Goal: Information Seeking & Learning: Learn about a topic

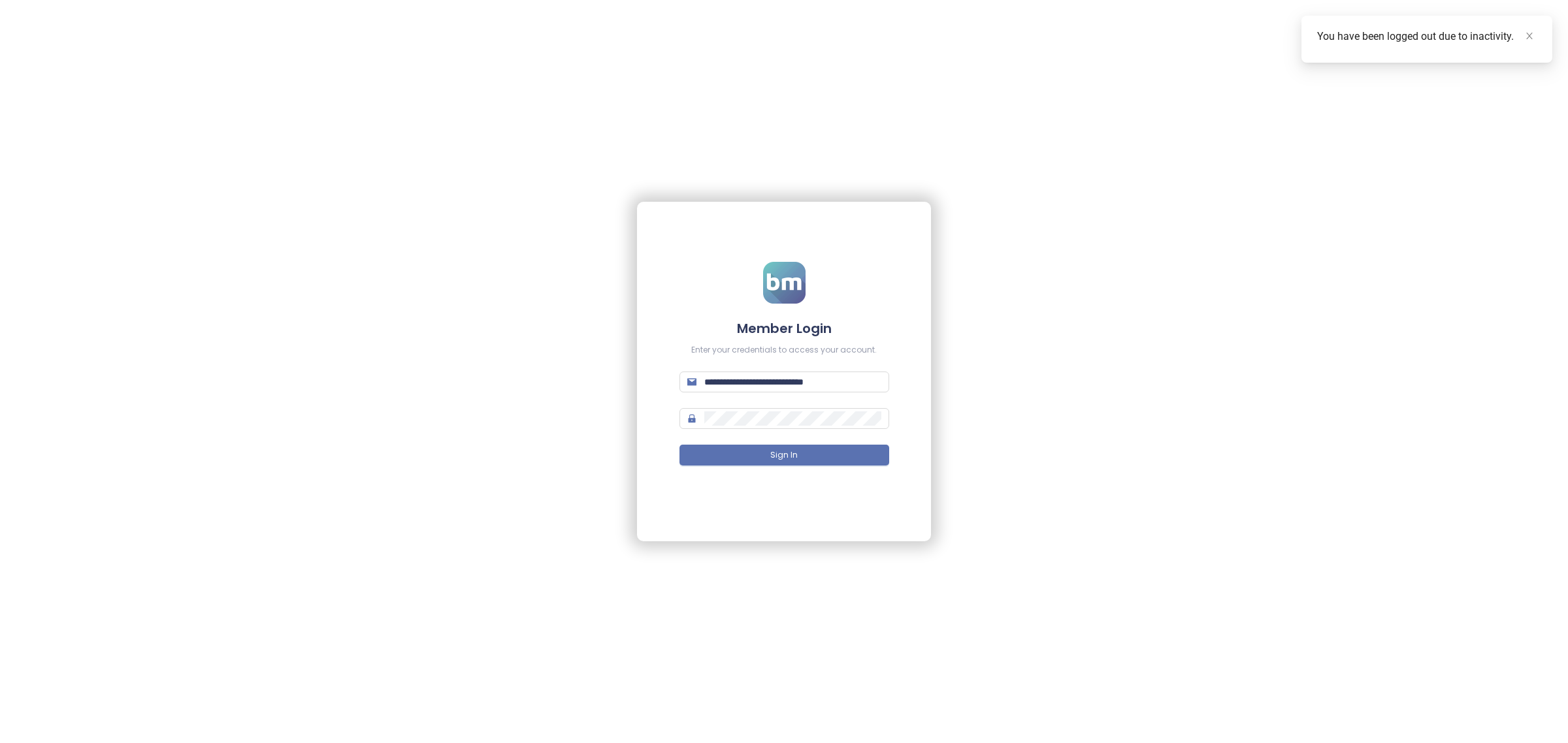
click at [722, 440] on form "**********" at bounding box center [784, 372] width 210 height 220
click at [722, 442] on form "**********" at bounding box center [784, 372] width 186 height 220
click at [723, 443] on form "**********" at bounding box center [784, 372] width 186 height 220
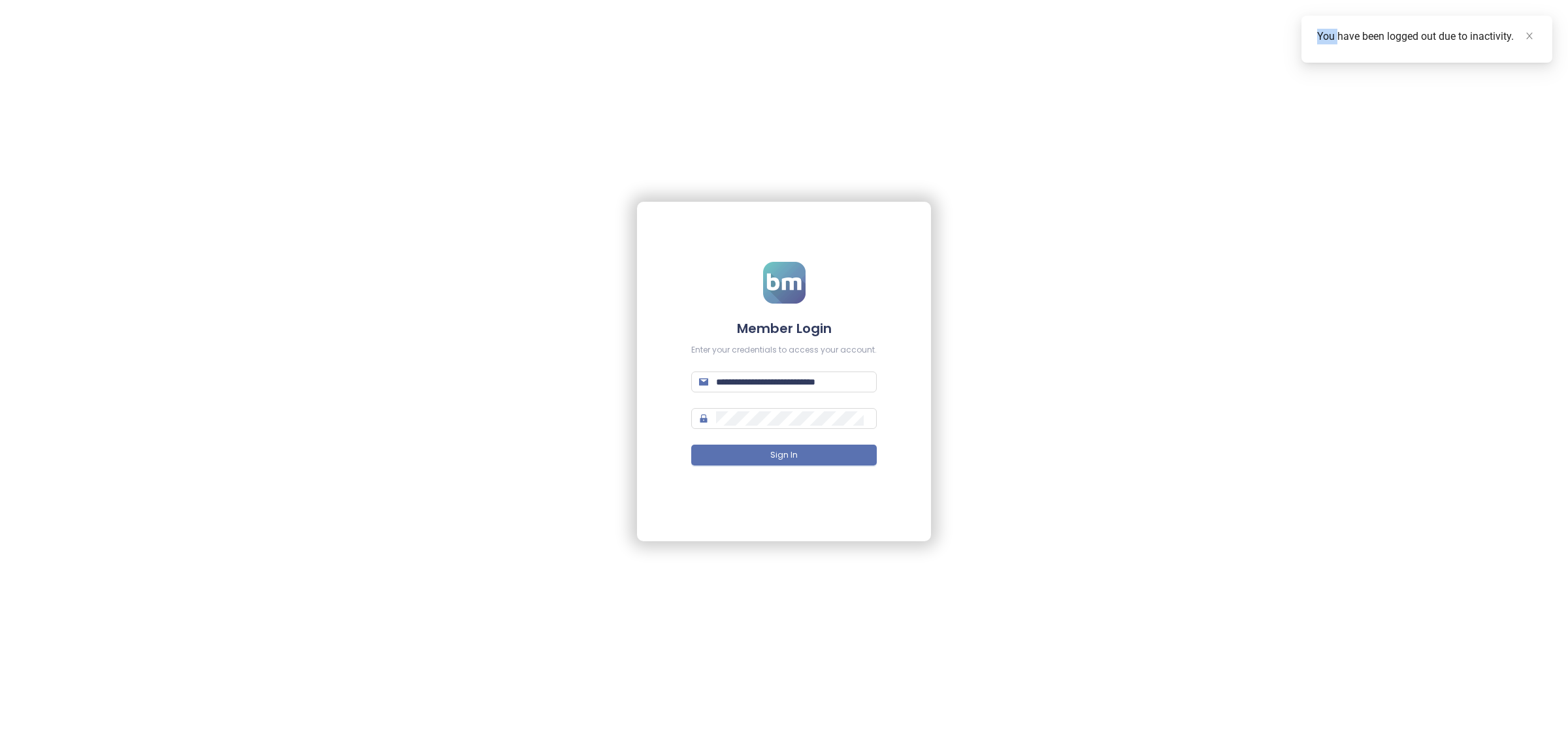
click at [723, 443] on form "**********" at bounding box center [784, 372] width 186 height 220
click at [723, 444] on form "**********" at bounding box center [784, 372] width 186 height 220
click at [723, 448] on button "Sign In" at bounding box center [784, 455] width 186 height 21
click at [1525, 33] on icon "close" at bounding box center [1529, 35] width 9 height 9
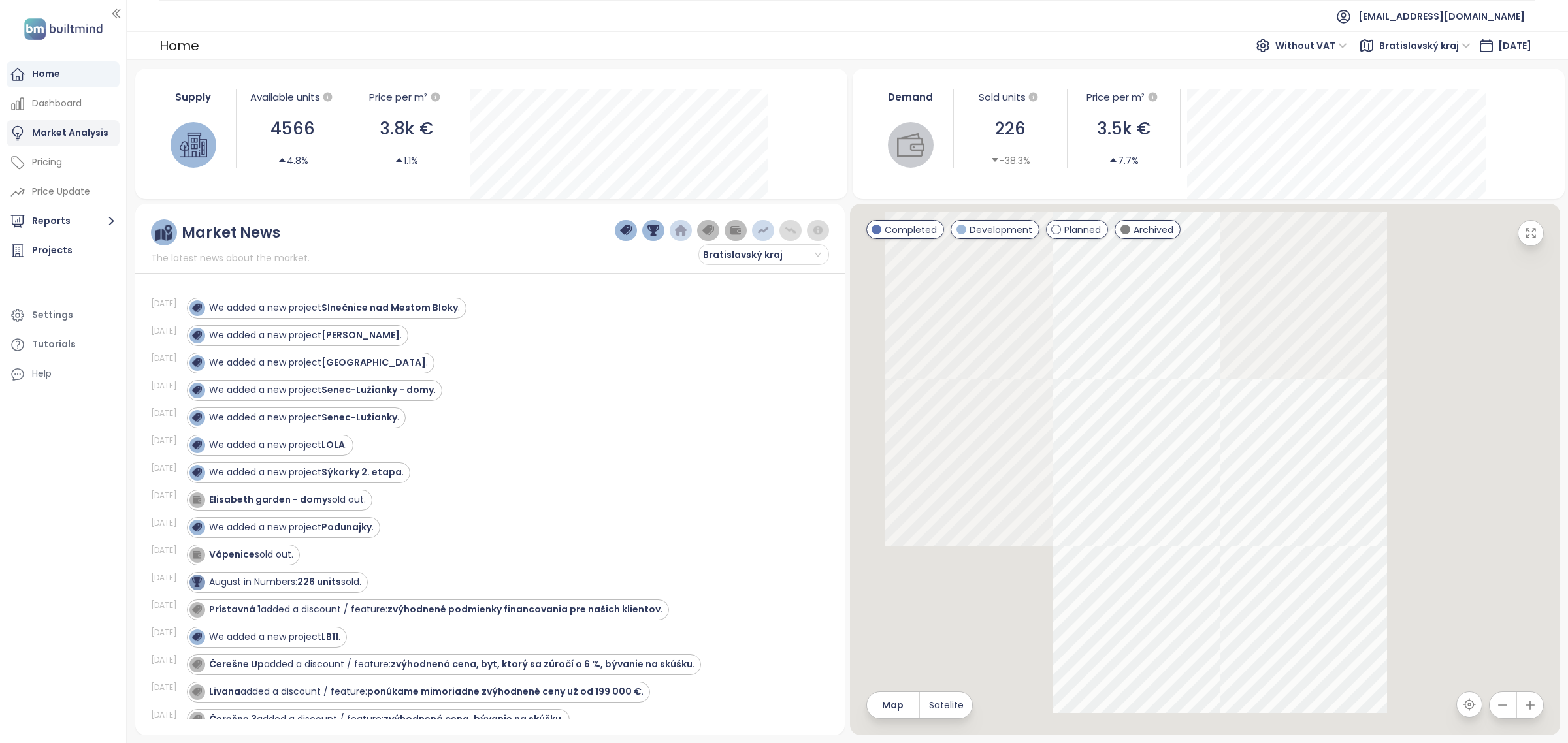
click at [60, 129] on div "Market Analysis" at bounding box center [70, 133] width 76 height 16
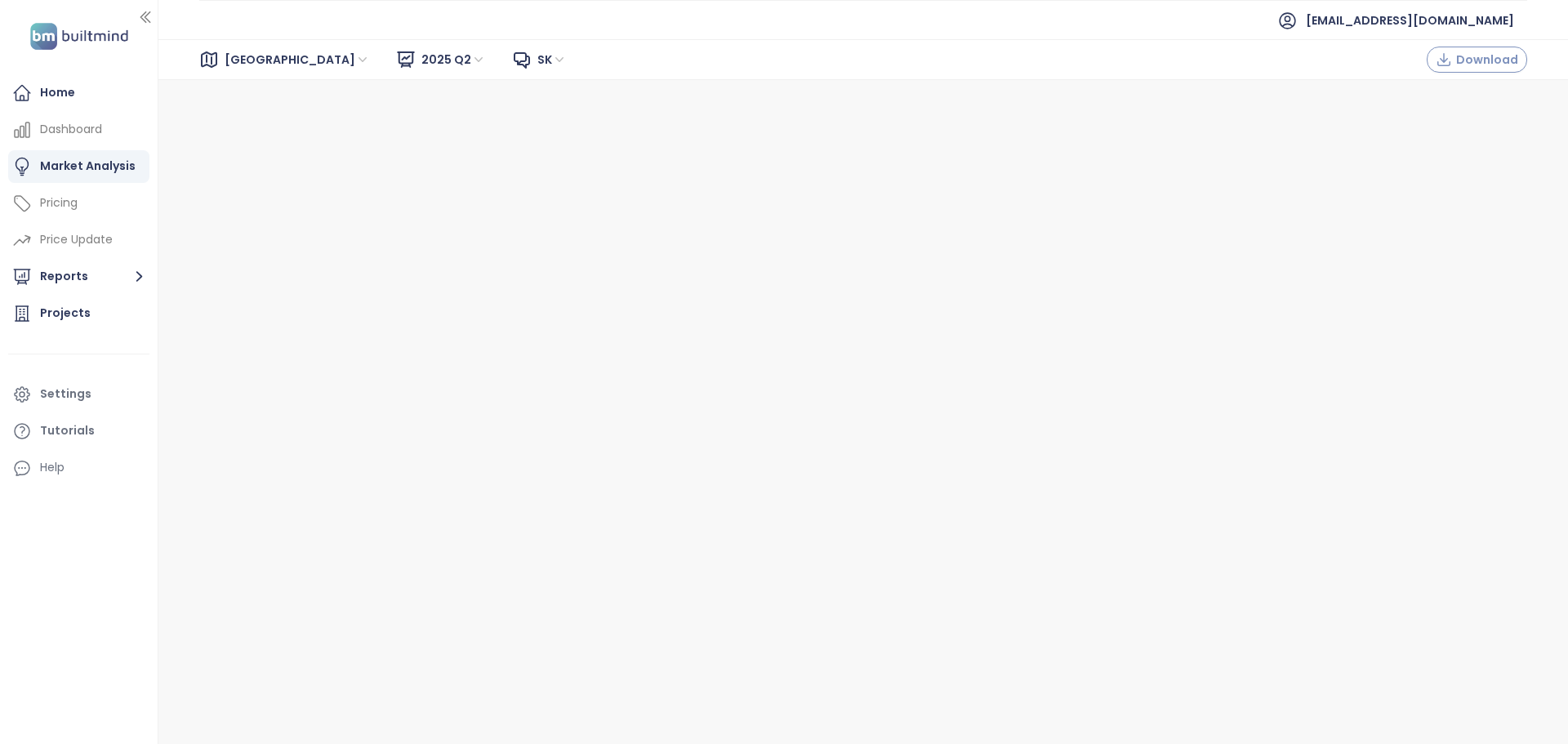
click at [1486, 65] on span "Download" at bounding box center [1487, 60] width 62 height 18
click at [89, 94] on div "Home" at bounding box center [79, 93] width 141 height 32
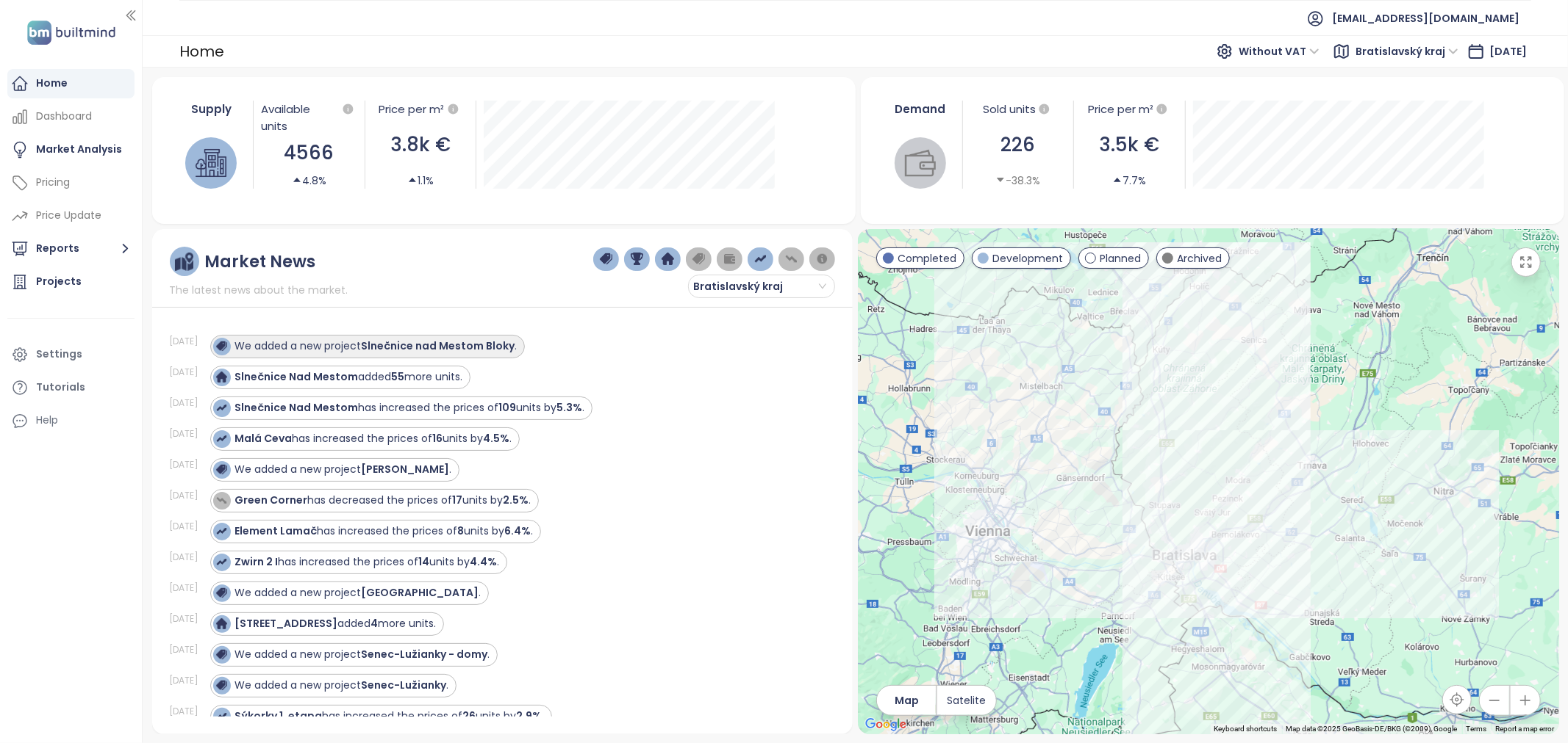
click at [453, 343] on strong "Slnečnice nad Mestom Bloky" at bounding box center [438, 346] width 154 height 15
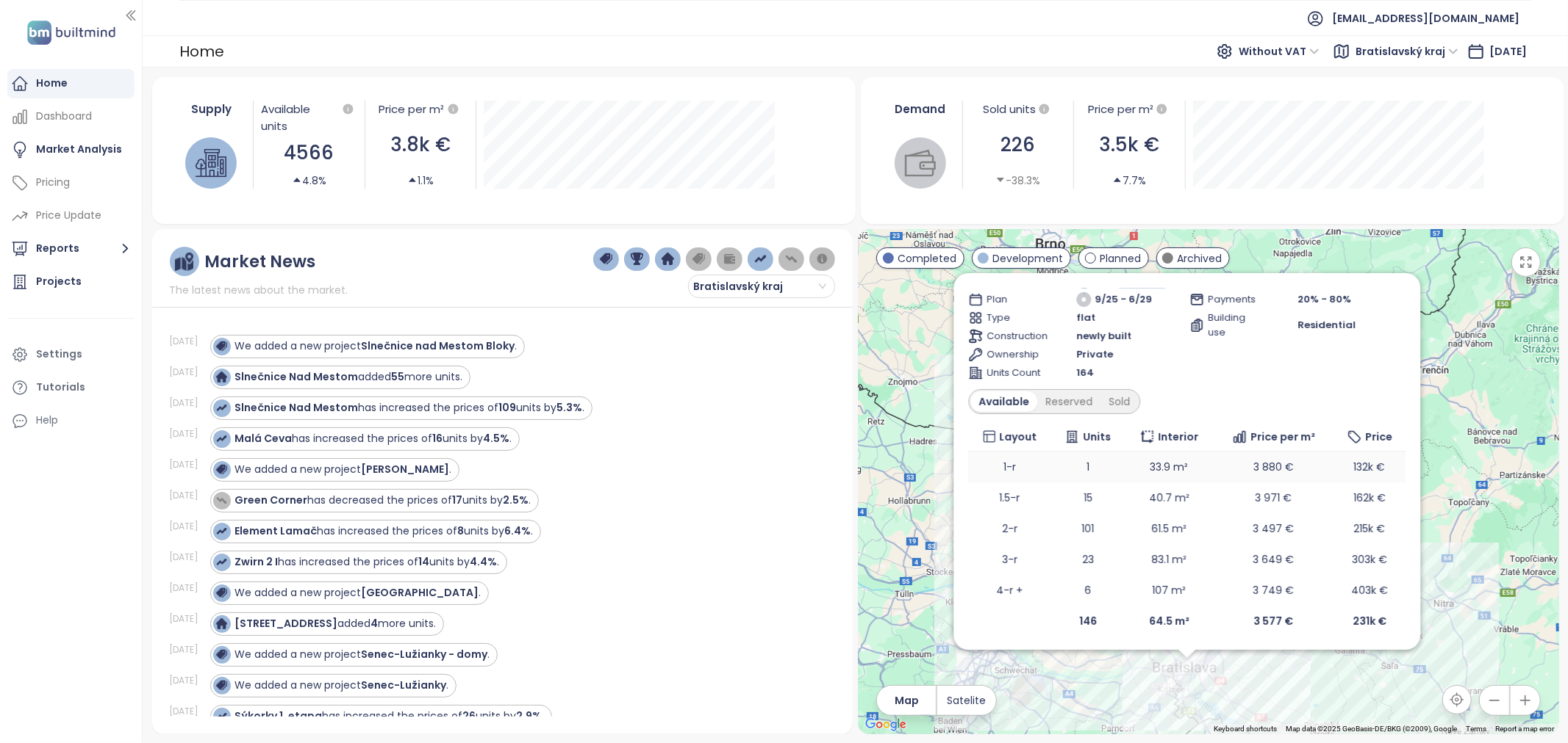
scroll to position [129, 0]
click at [1108, 406] on div "Sold" at bounding box center [1119, 400] width 38 height 21
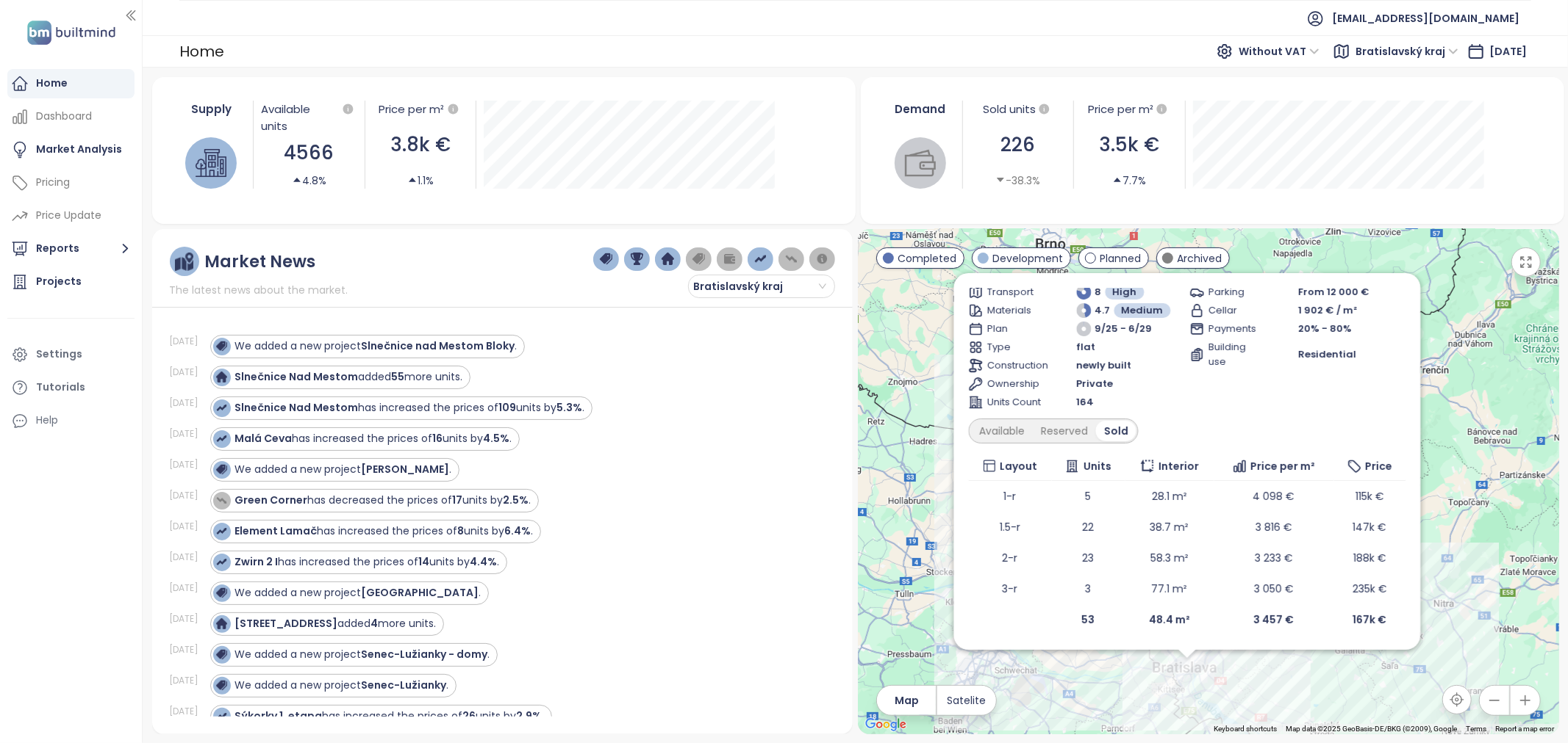
scroll to position [0, 0]
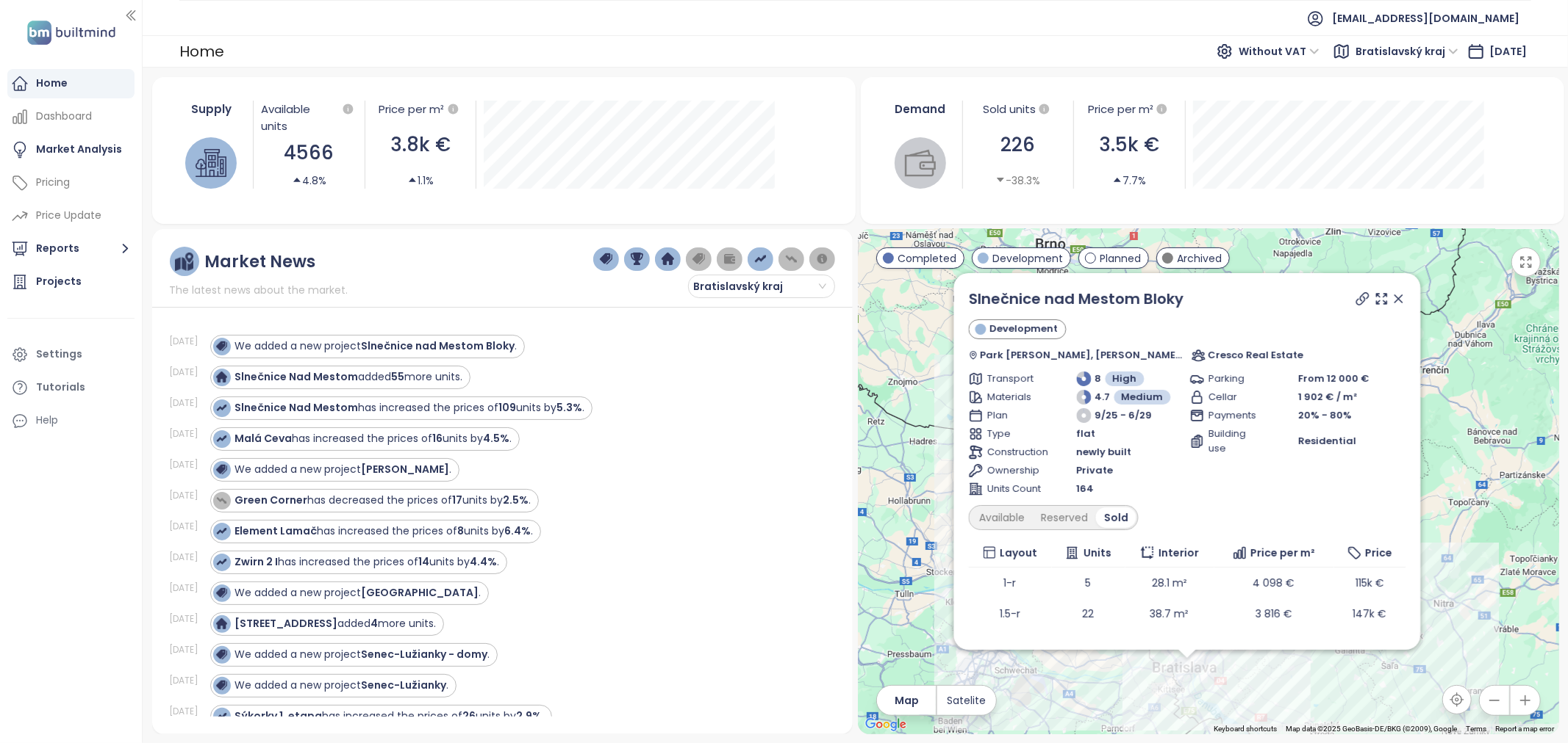
click at [1394, 299] on icon at bounding box center [1398, 299] width 8 height 8
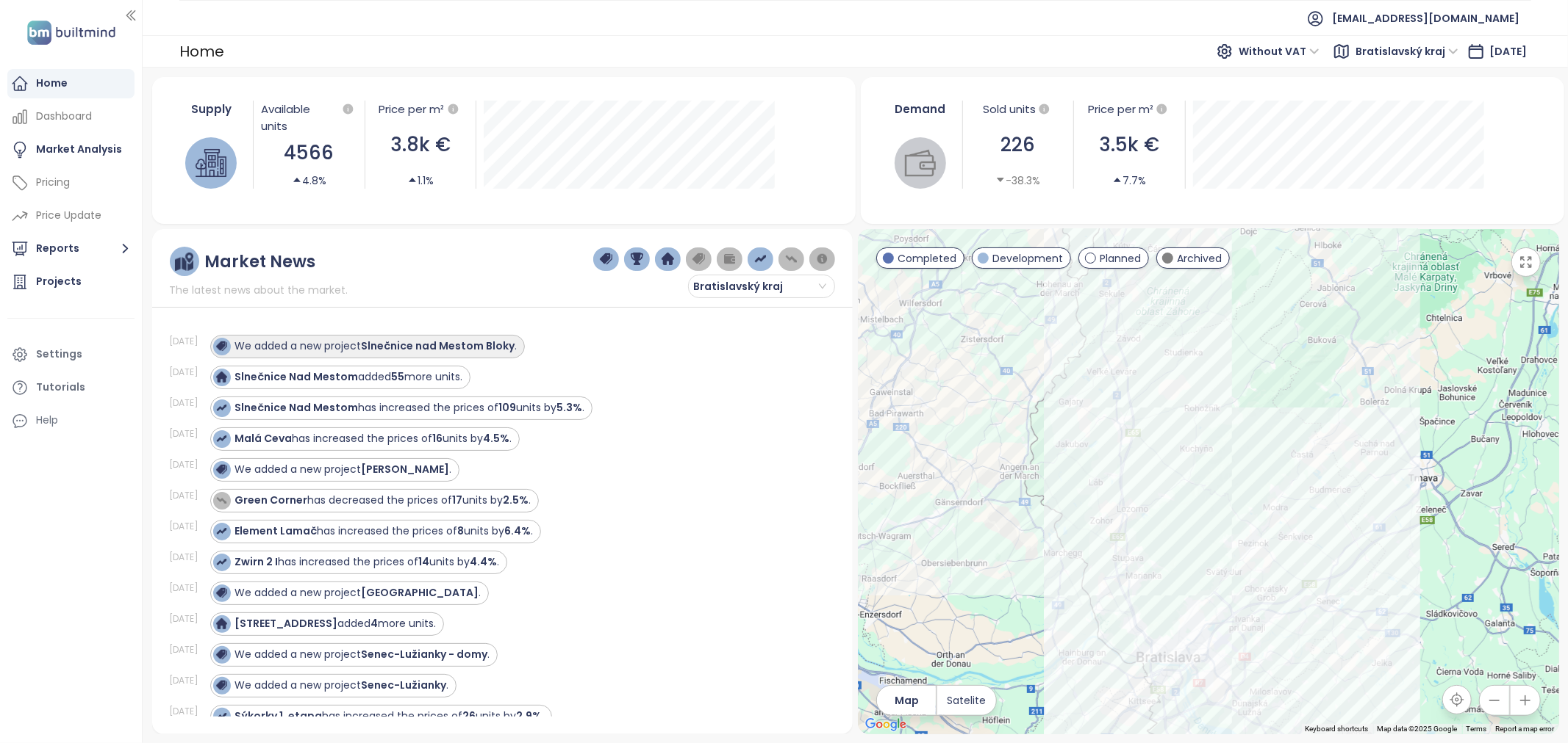
click at [481, 351] on strong "Slnečnice nad Mestom Bloky" at bounding box center [438, 346] width 154 height 15
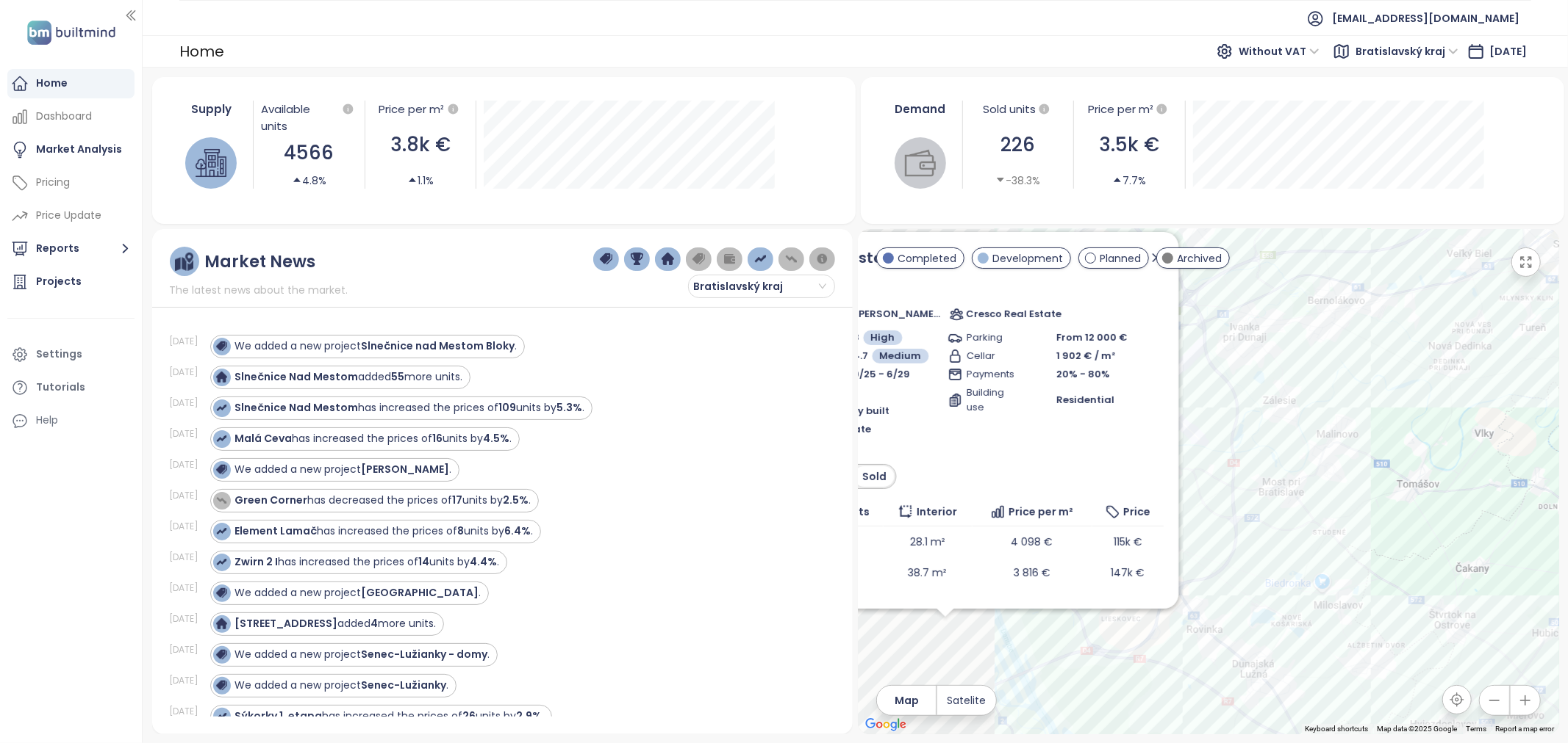
drag, startPoint x: 1255, startPoint y: 690, endPoint x: 1549, endPoint y: 553, distance: 324.4
click at [1549, 553] on div "Slnečnice nad Mestom [GEOGRAPHIC_DATA] [PERSON_NAME], [PERSON_NAME][STREET_ADDR…" at bounding box center [1207, 482] width 701 height 505
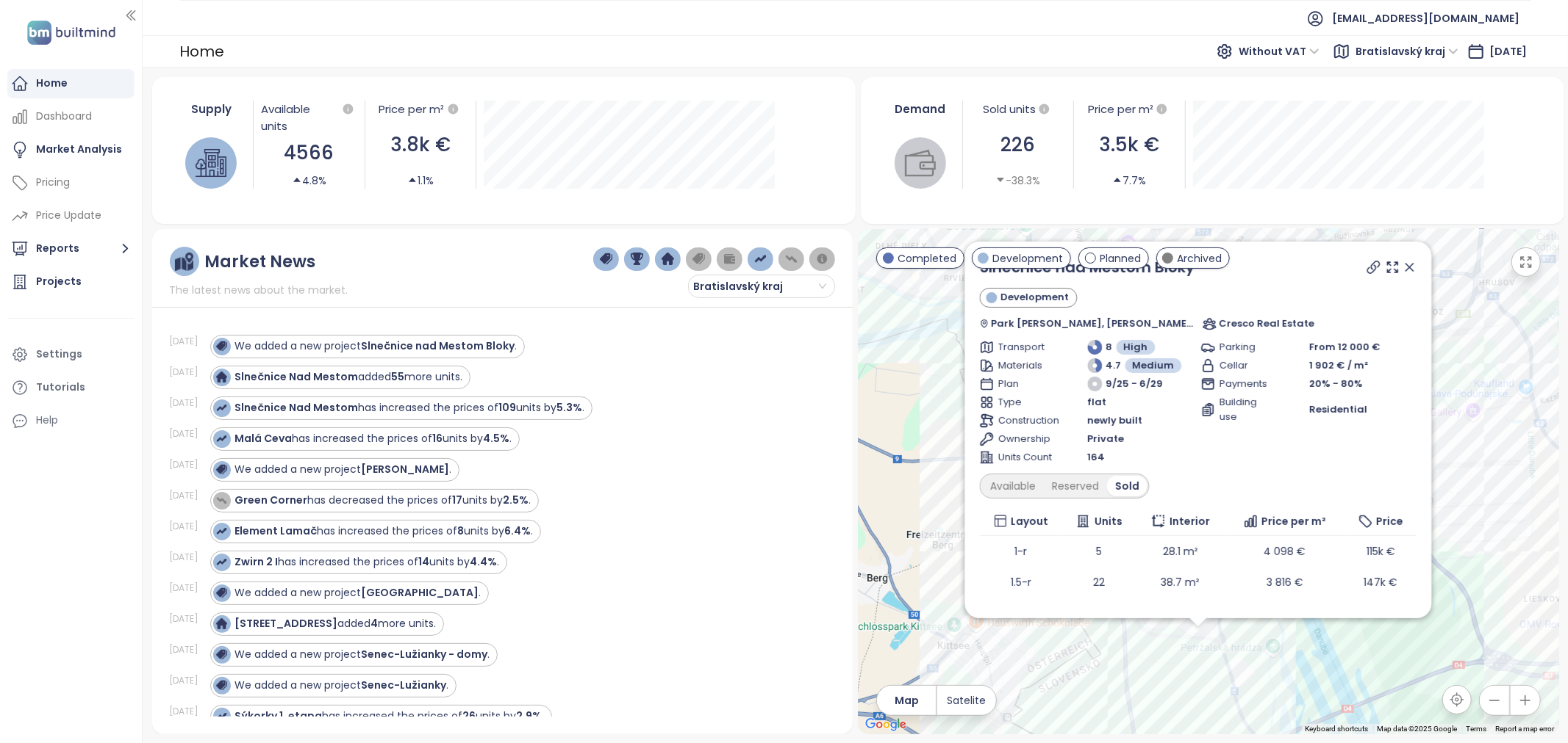
drag, startPoint x: 1027, startPoint y: 557, endPoint x: 1221, endPoint y: 666, distance: 222.5
click at [1221, 666] on div "Slnečnice nad Mestom [GEOGRAPHIC_DATA] [PERSON_NAME], [PERSON_NAME][STREET_ADDR…" at bounding box center [1207, 482] width 701 height 505
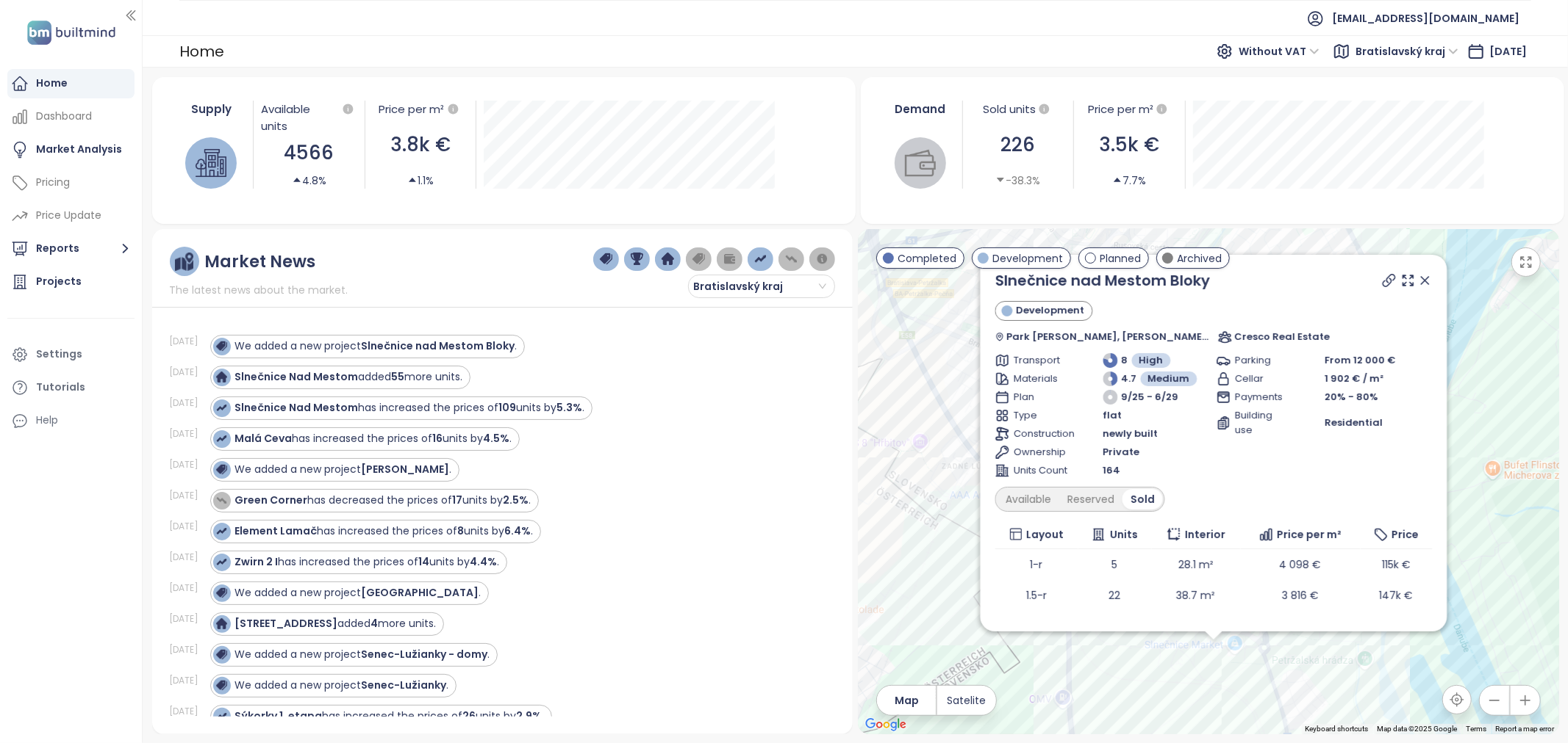
click at [1417, 275] on icon at bounding box center [1424, 280] width 15 height 15
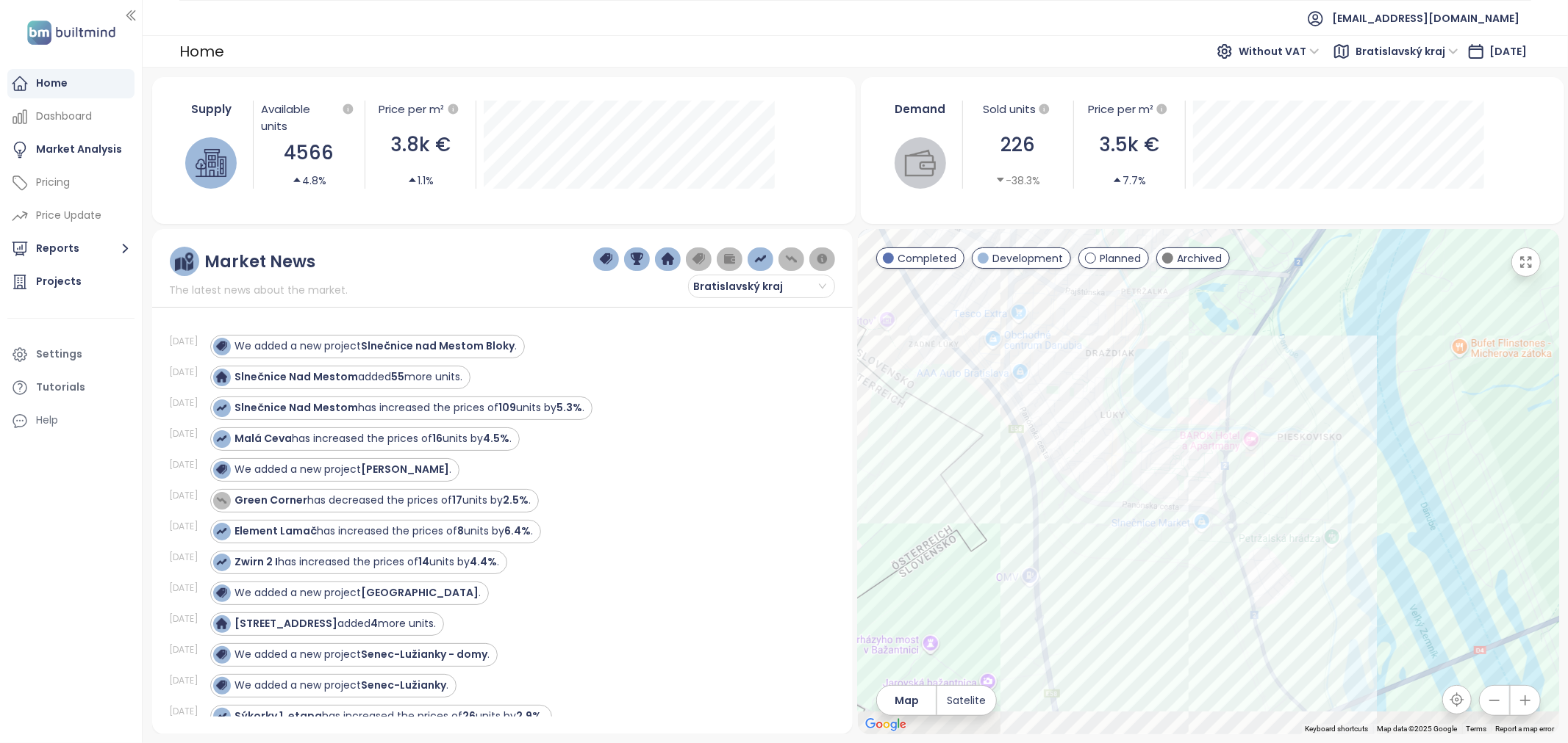
drag, startPoint x: 1276, startPoint y: 546, endPoint x: 1242, endPoint y: 413, distance: 137.3
click at [1242, 413] on div at bounding box center [1207, 482] width 701 height 505
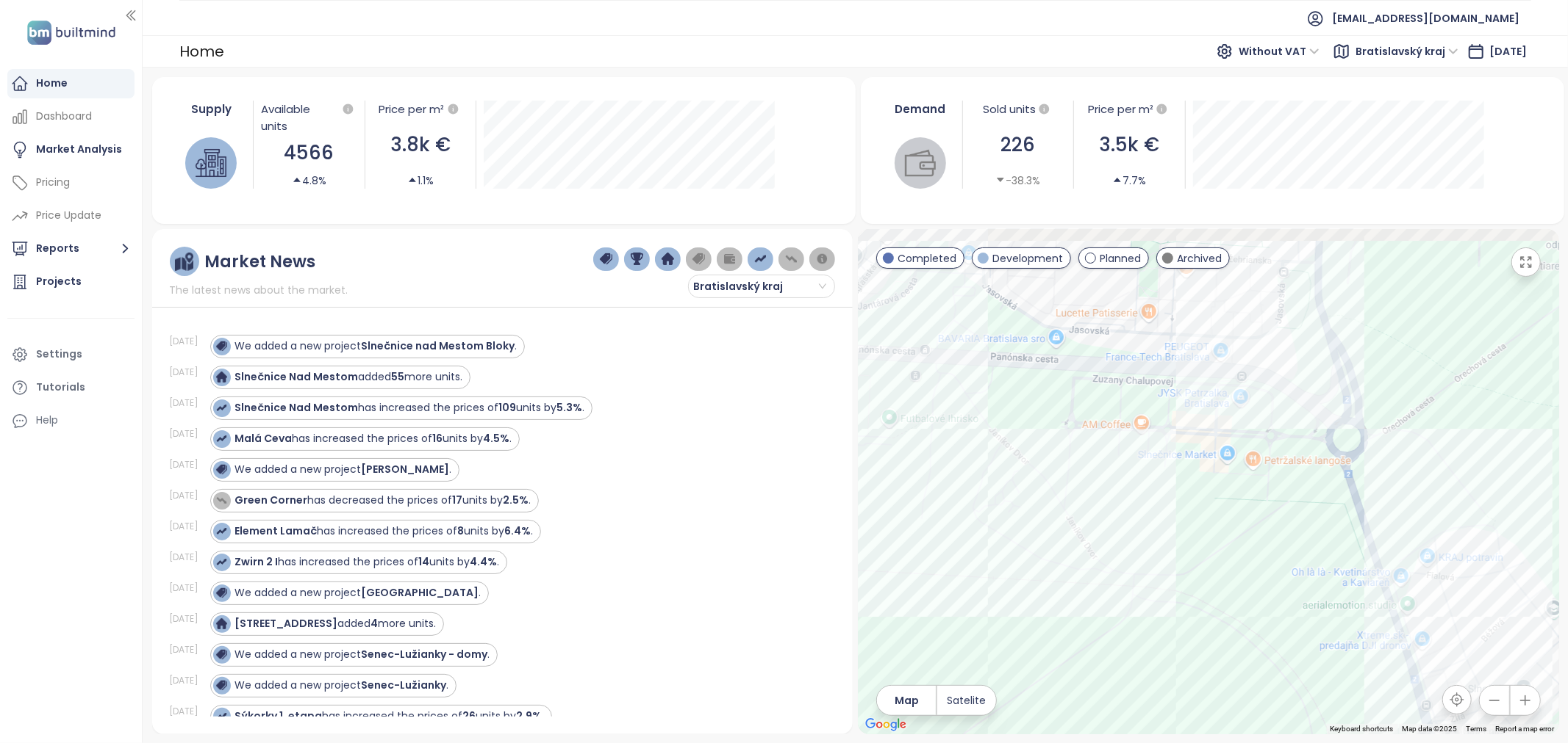
click at [1205, 532] on div at bounding box center [1207, 482] width 701 height 505
click at [513, 399] on div "Slnečnice Nad Mestom has increased the prices of 109 units by 5.3% ." at bounding box center [399, 408] width 372 height 18
click at [459, 530] on div "Element Lamač has increased the prices of 8 units by 6.4% ." at bounding box center [384, 531] width 299 height 15
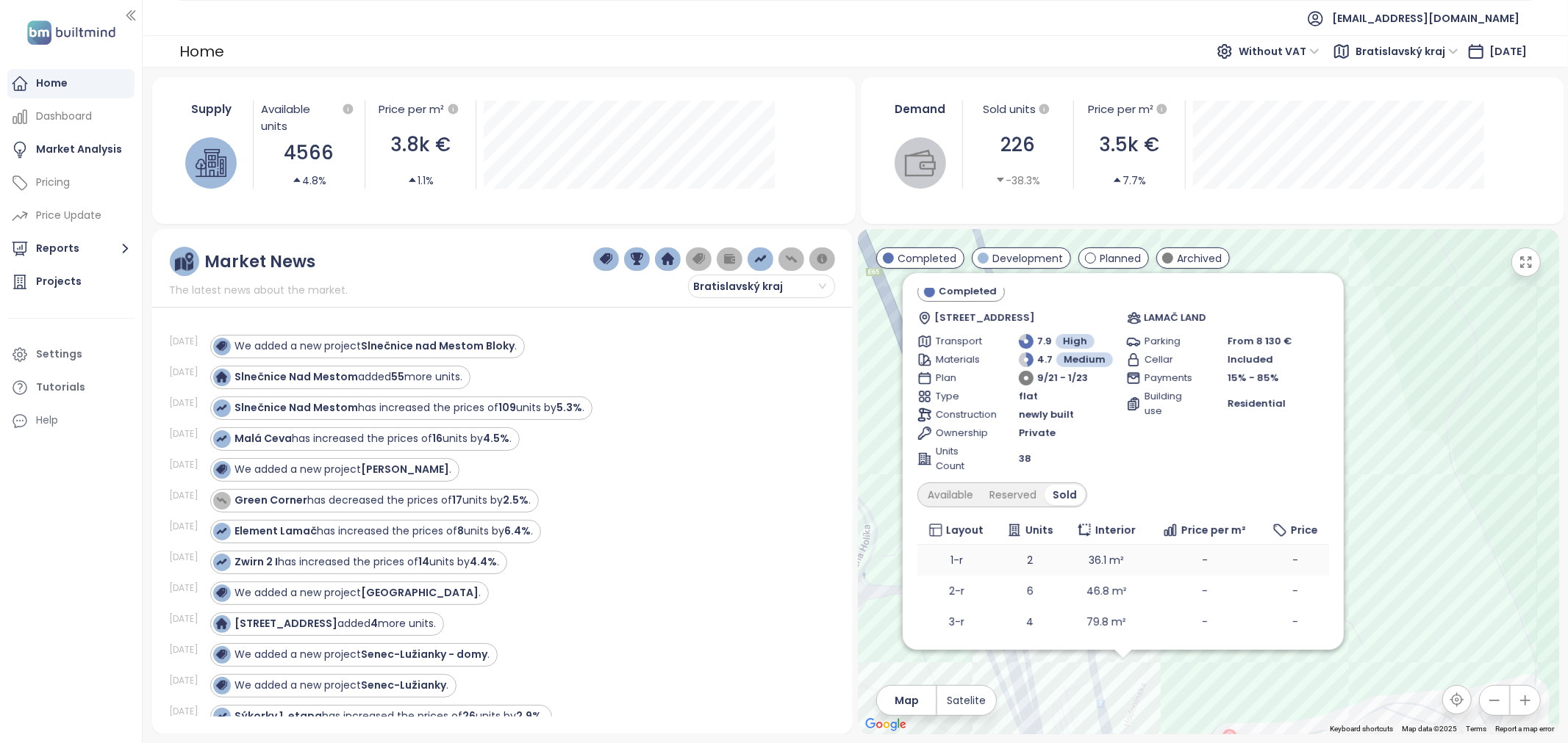
scroll to position [67, 0]
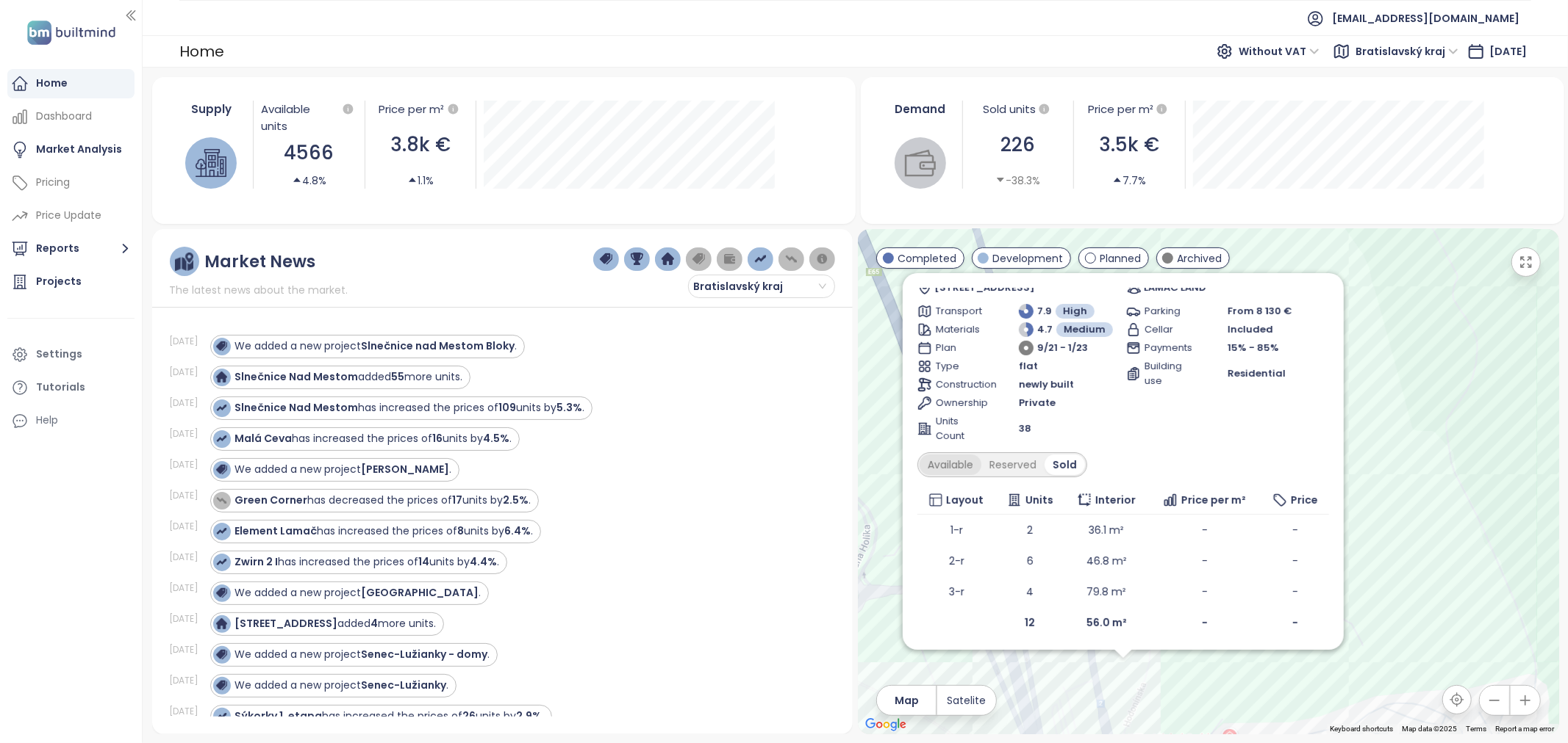
click at [959, 458] on div "Available" at bounding box center [950, 464] width 62 height 21
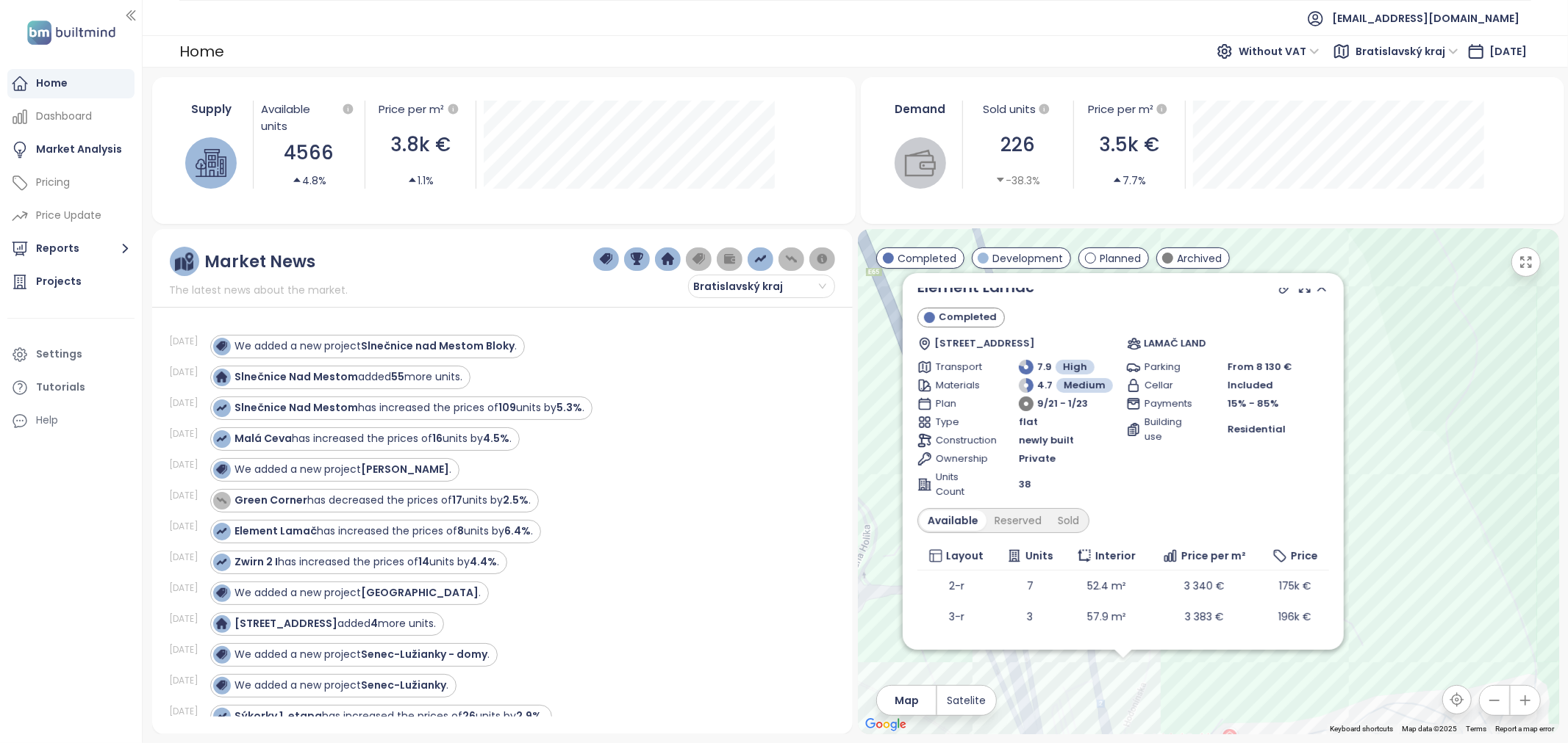
scroll to position [0, 0]
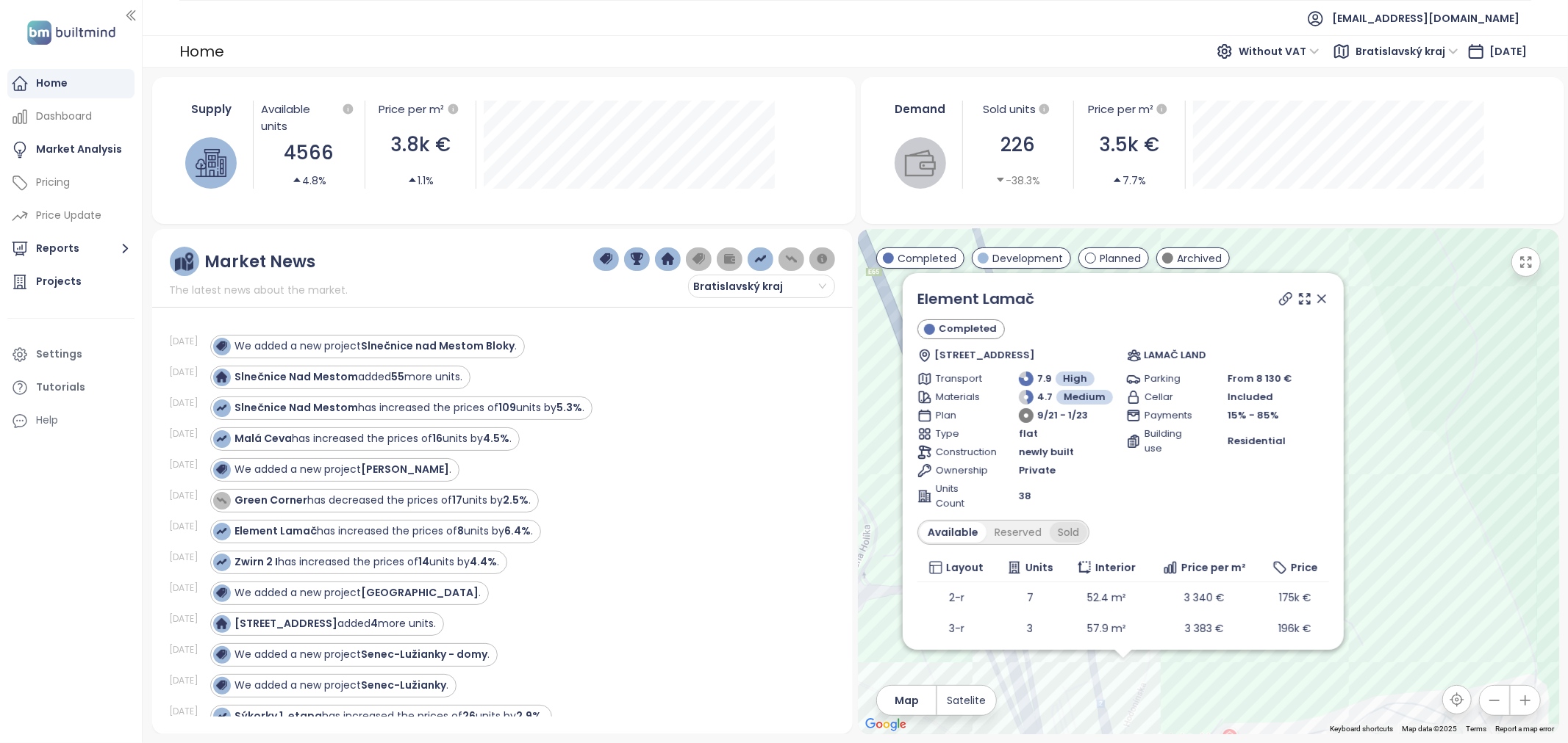
click at [1078, 523] on div "Sold" at bounding box center [1068, 533] width 38 height 21
click at [1279, 298] on icon at bounding box center [1285, 298] width 11 height 11
click at [1314, 299] on icon at bounding box center [1321, 298] width 15 height 15
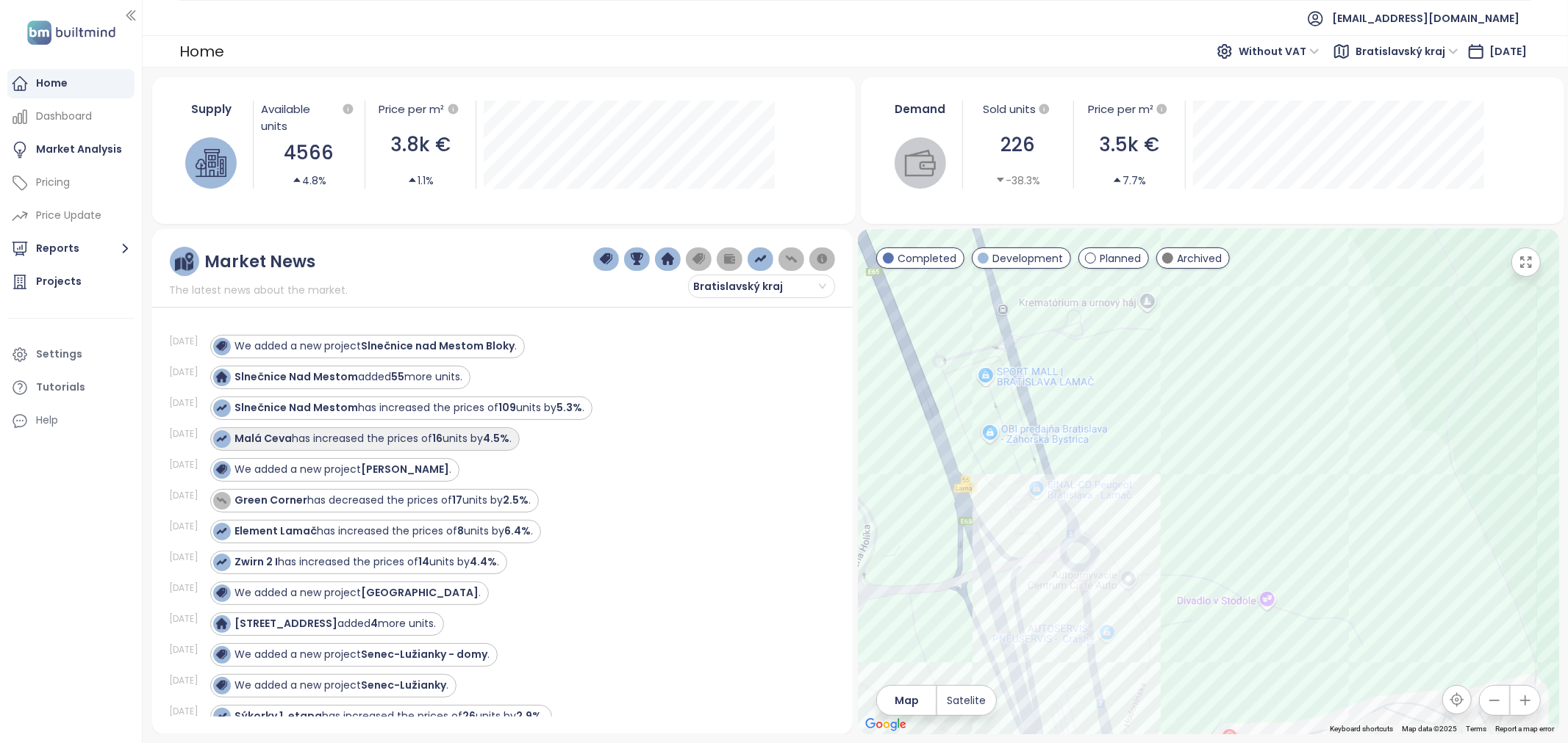
click at [432, 438] on div "Malá Ceva has increased the prices of 16 units by 4.5% ." at bounding box center [374, 439] width 277 height 15
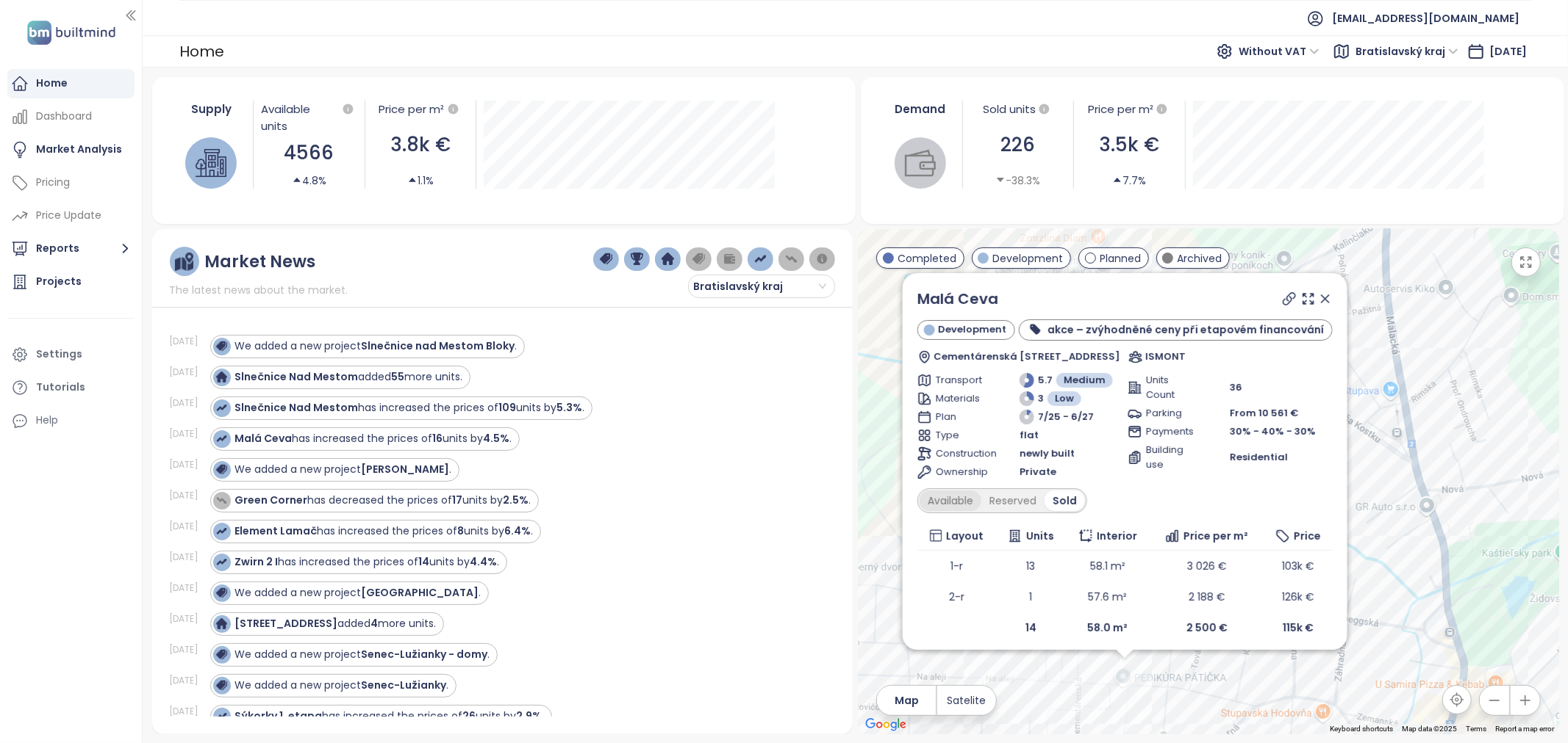
click at [964, 494] on div "Available" at bounding box center [950, 500] width 62 height 21
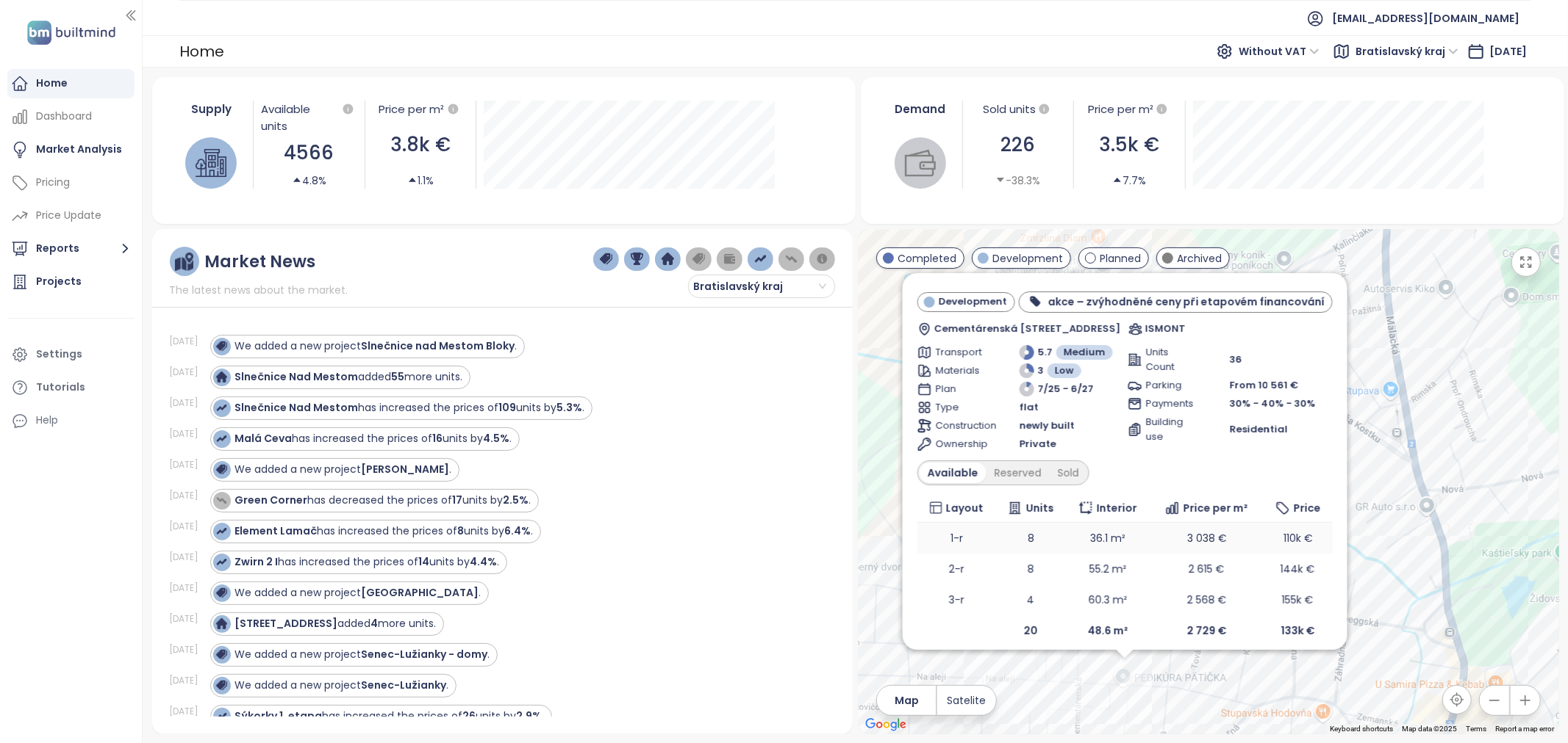
scroll to position [39, 0]
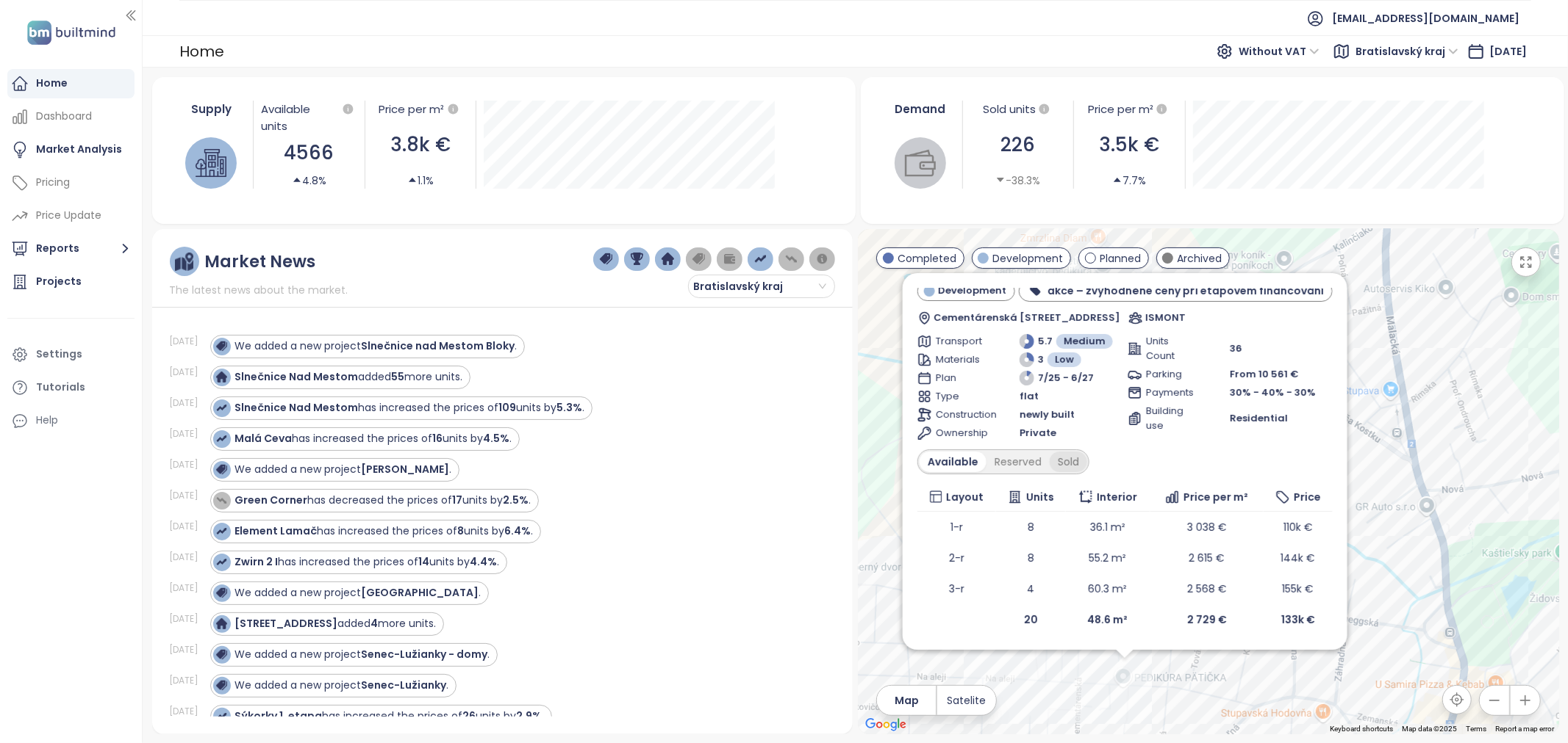
click at [1071, 461] on div "Sold" at bounding box center [1068, 461] width 38 height 21
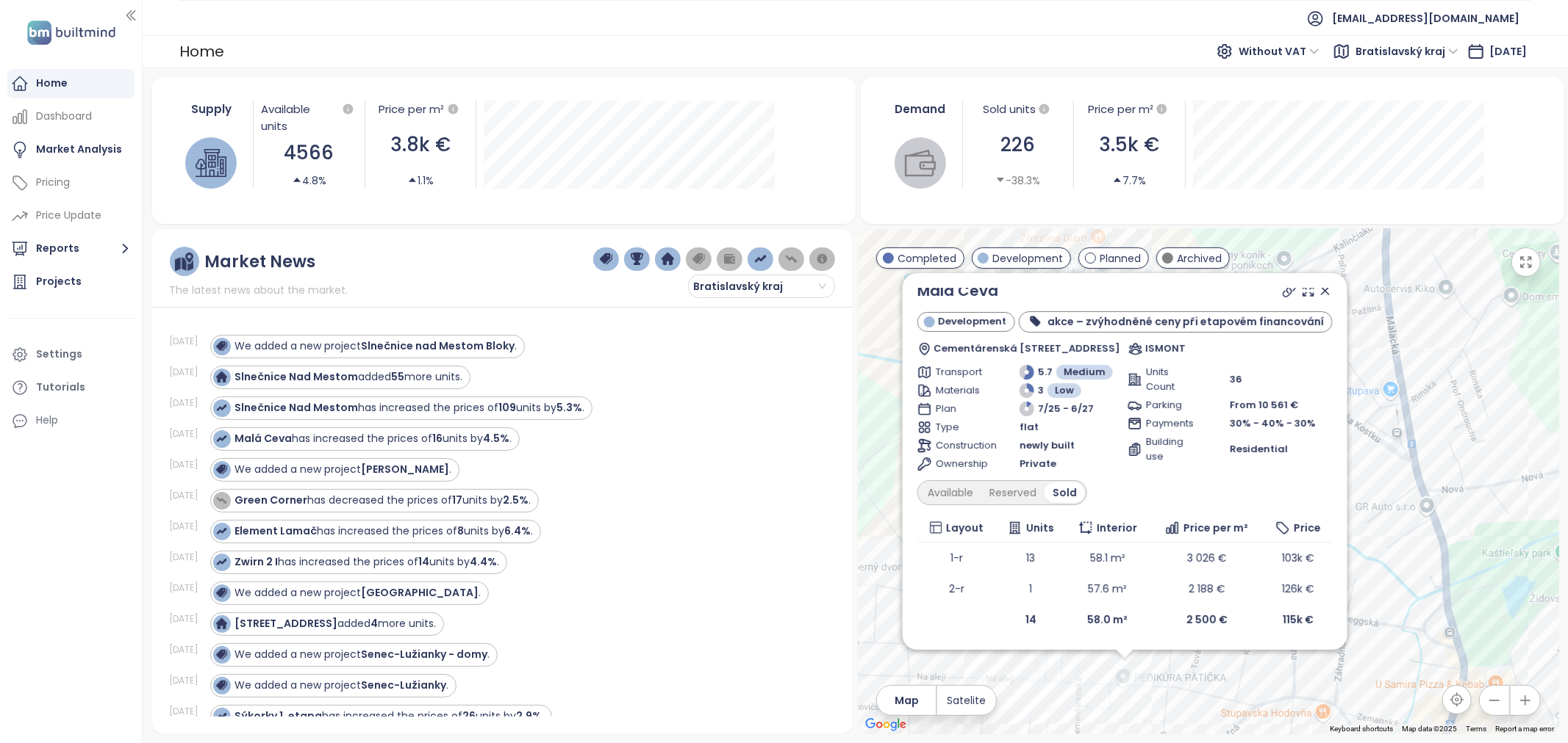
scroll to position [8, 0]
click at [1317, 287] on icon at bounding box center [1324, 291] width 15 height 15
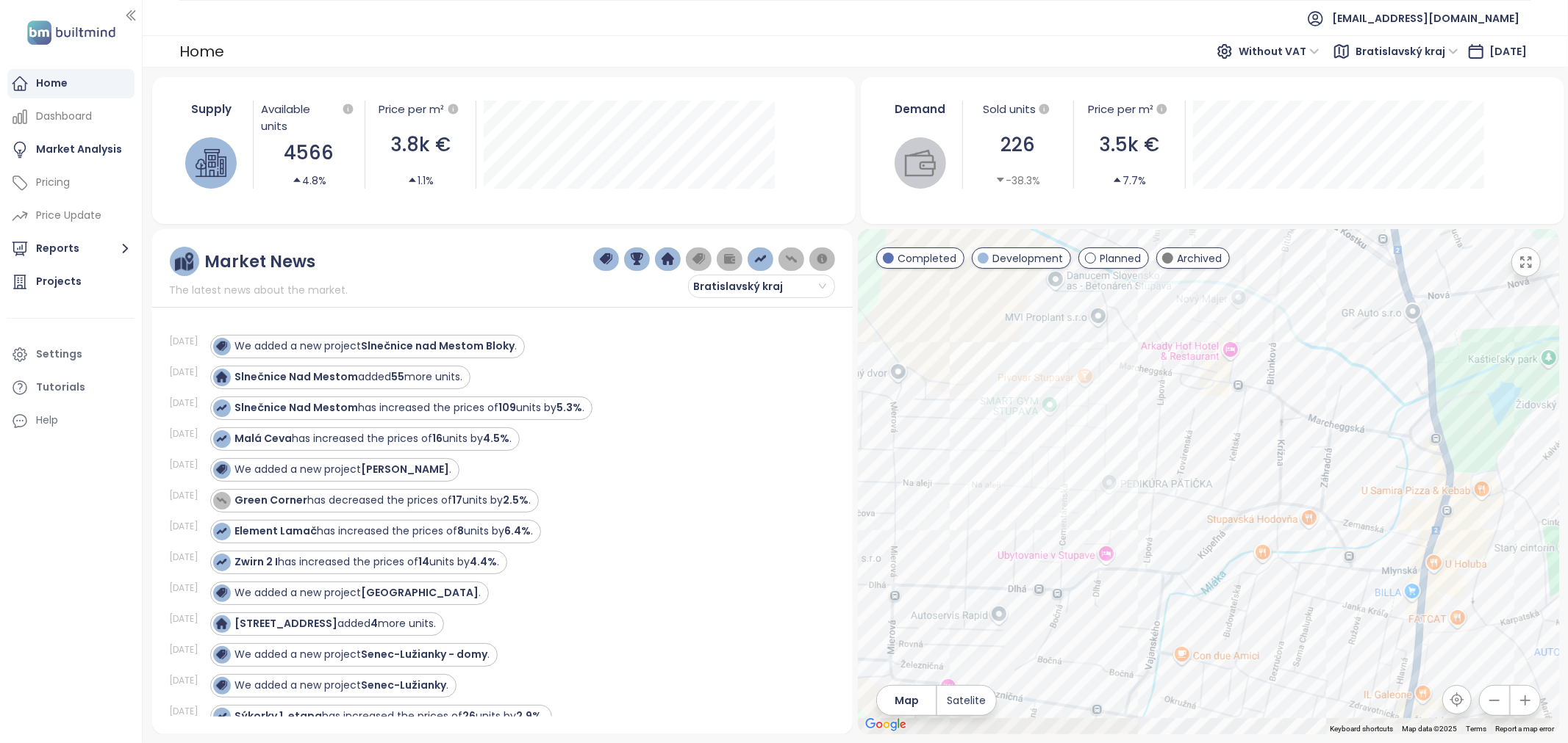
drag, startPoint x: 1247, startPoint y: 627, endPoint x: 1233, endPoint y: 383, distance: 244.4
click at [1233, 383] on div at bounding box center [1207, 482] width 701 height 505
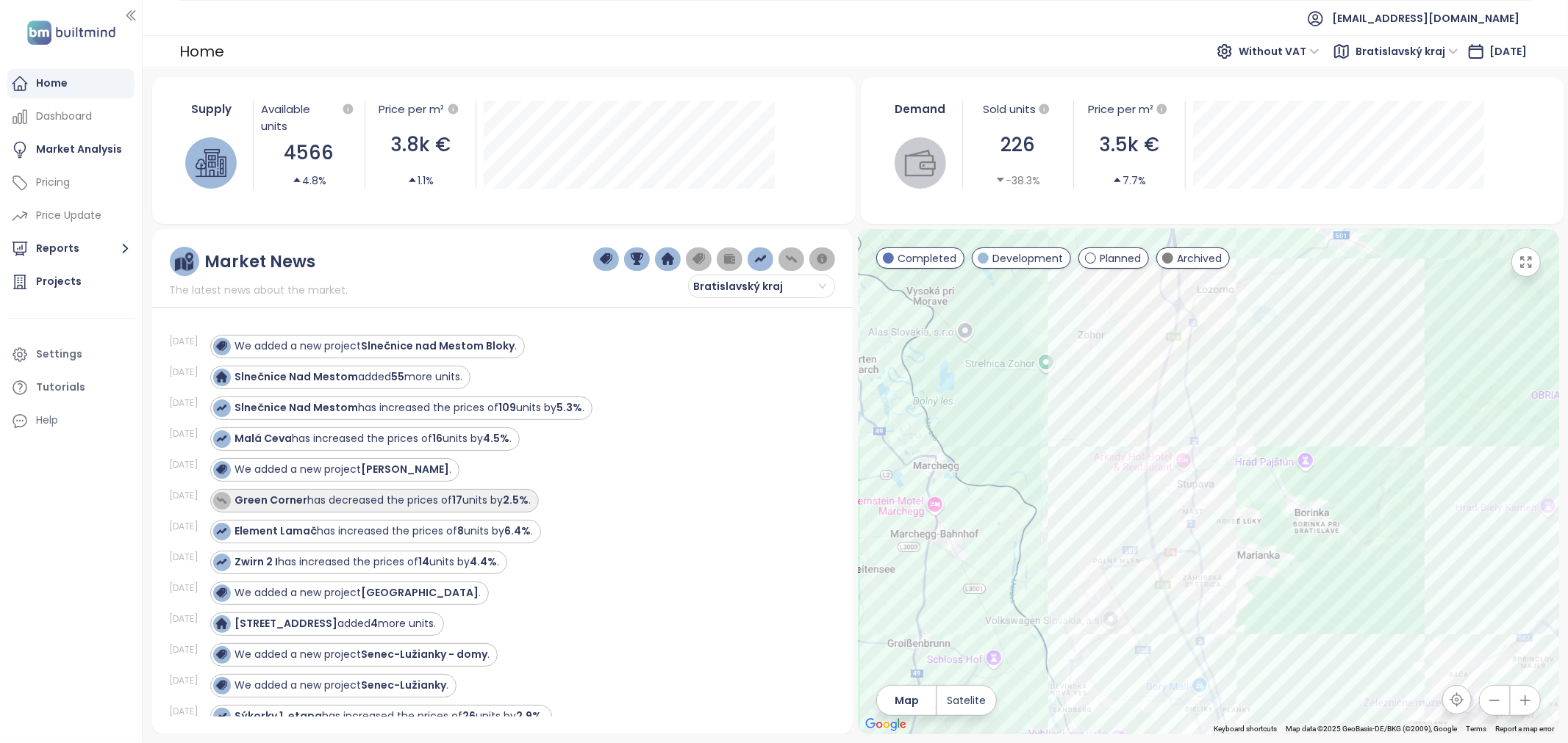
click at [404, 501] on div "Green Corner has decreased the prices of 17 units by 2.5% ." at bounding box center [383, 500] width 296 height 15
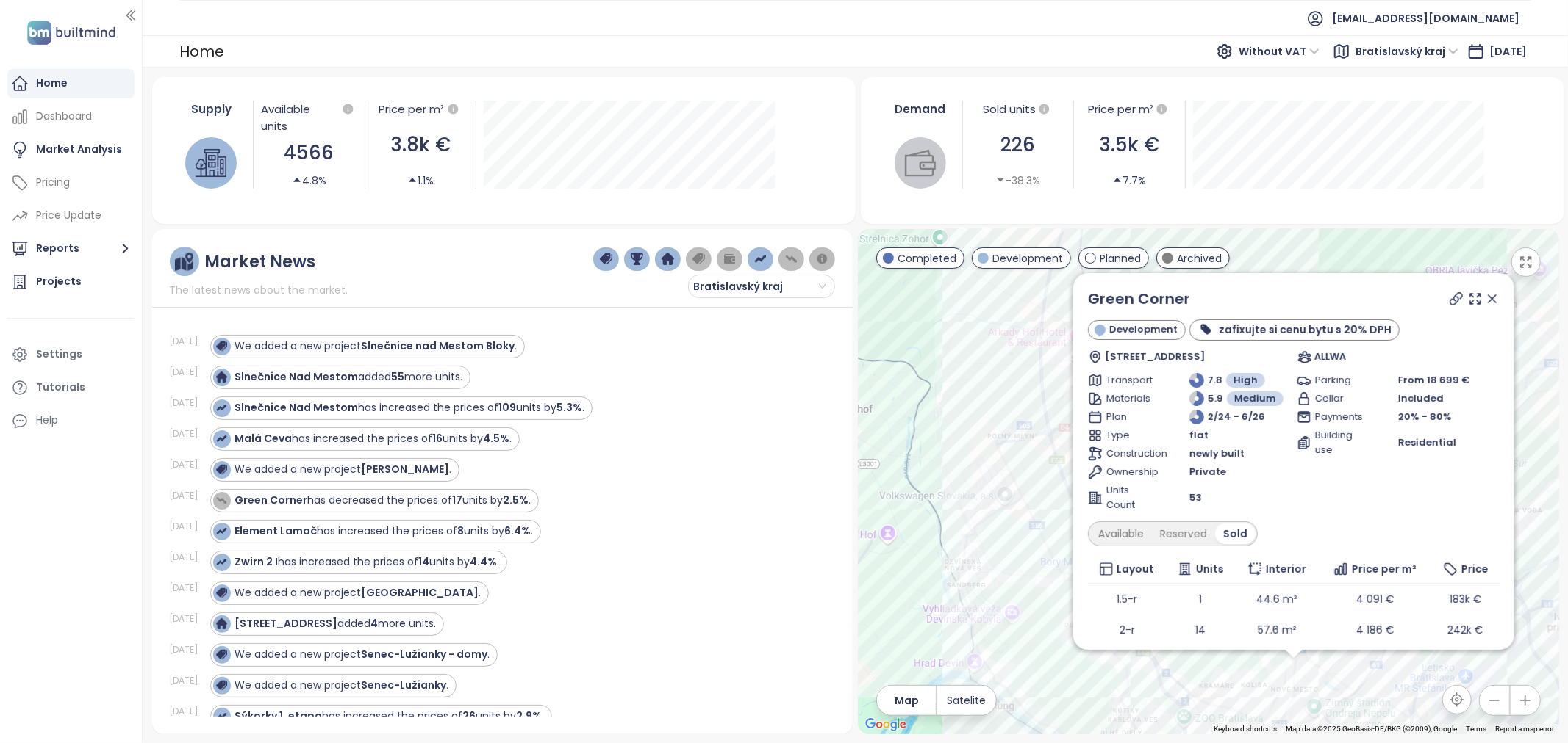
scroll to position [101, 0]
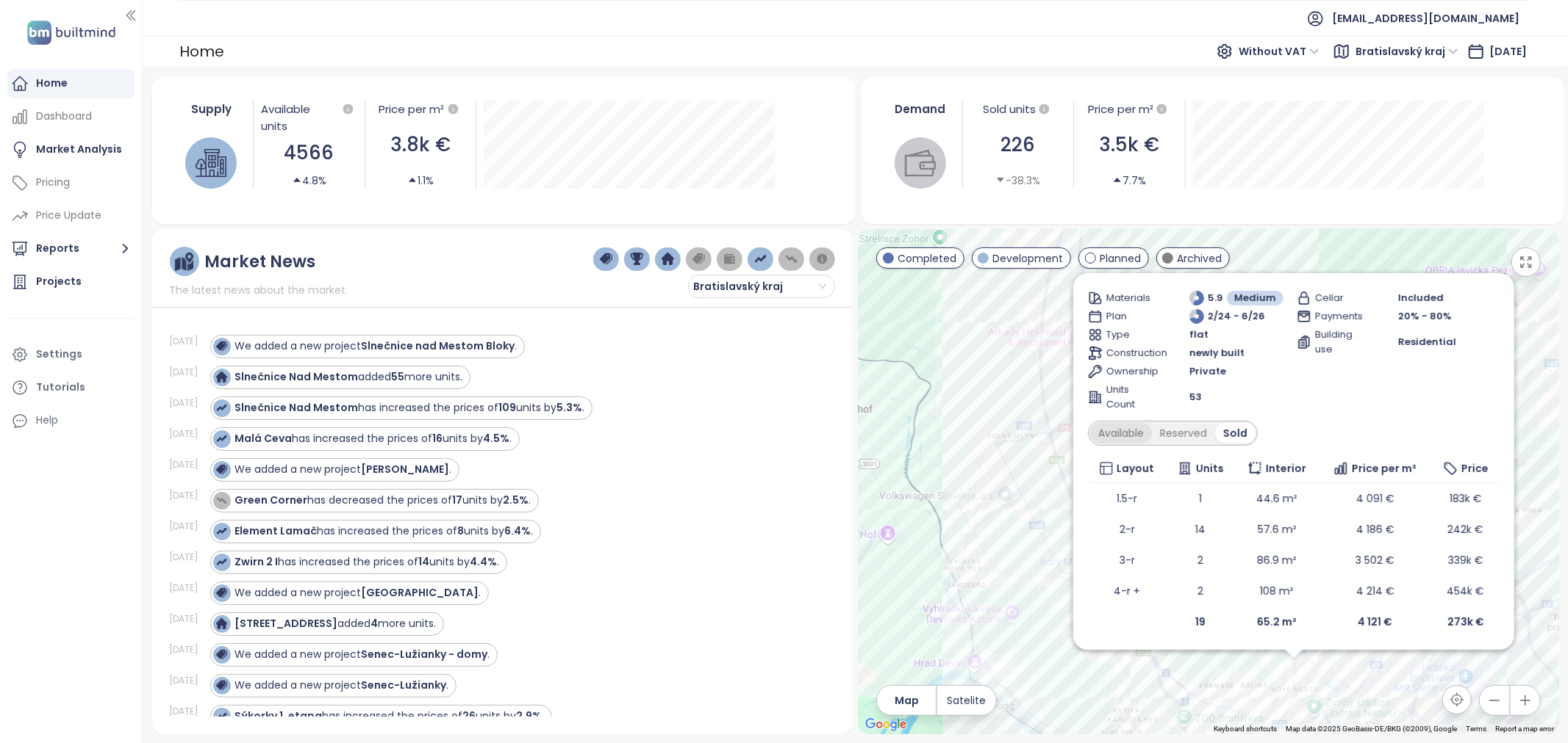
click at [1138, 430] on div "Available" at bounding box center [1121, 433] width 62 height 21
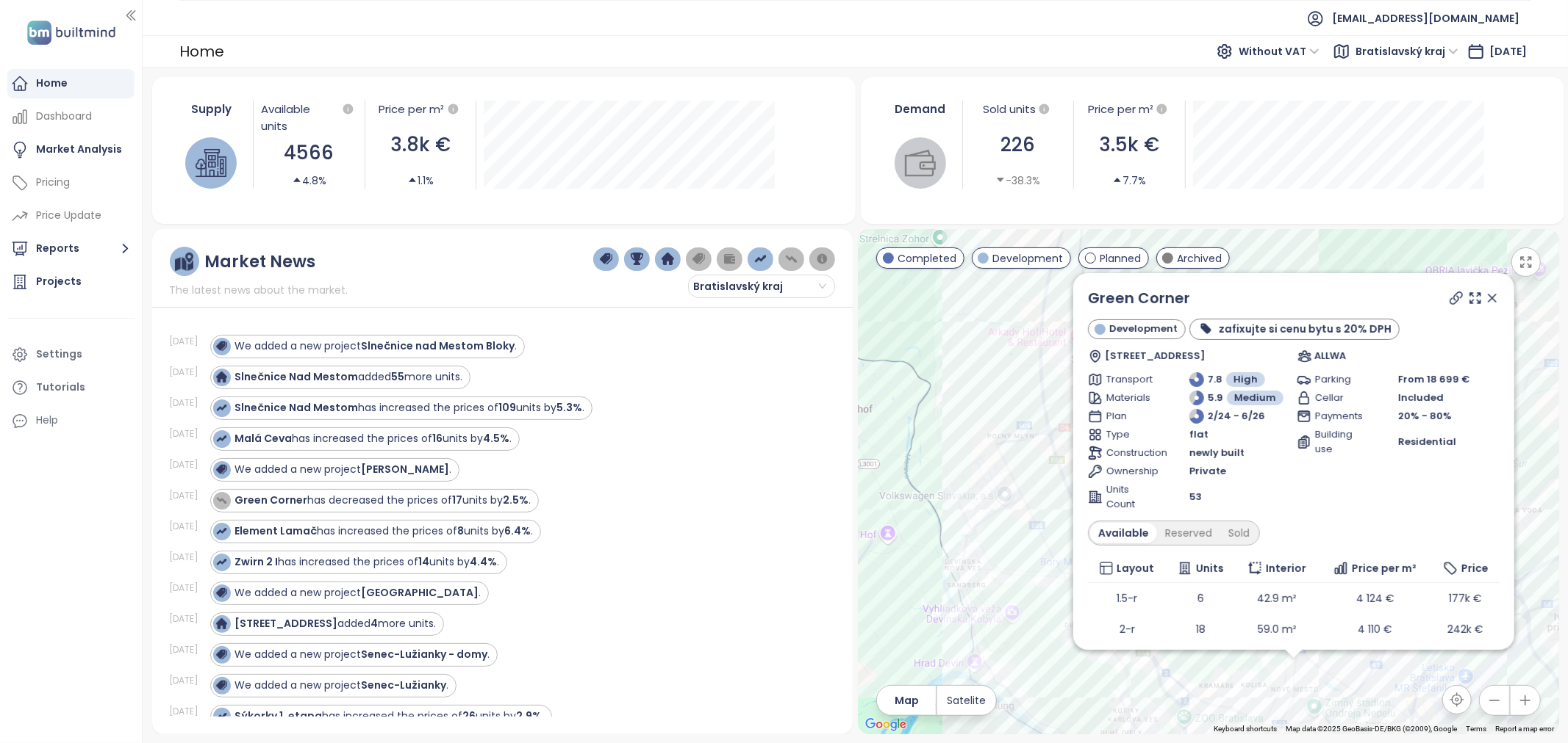
scroll to position [0, 0]
click at [1252, 531] on div "Sold" at bounding box center [1239, 533] width 38 height 21
click at [1485, 301] on icon at bounding box center [1491, 298] width 15 height 15
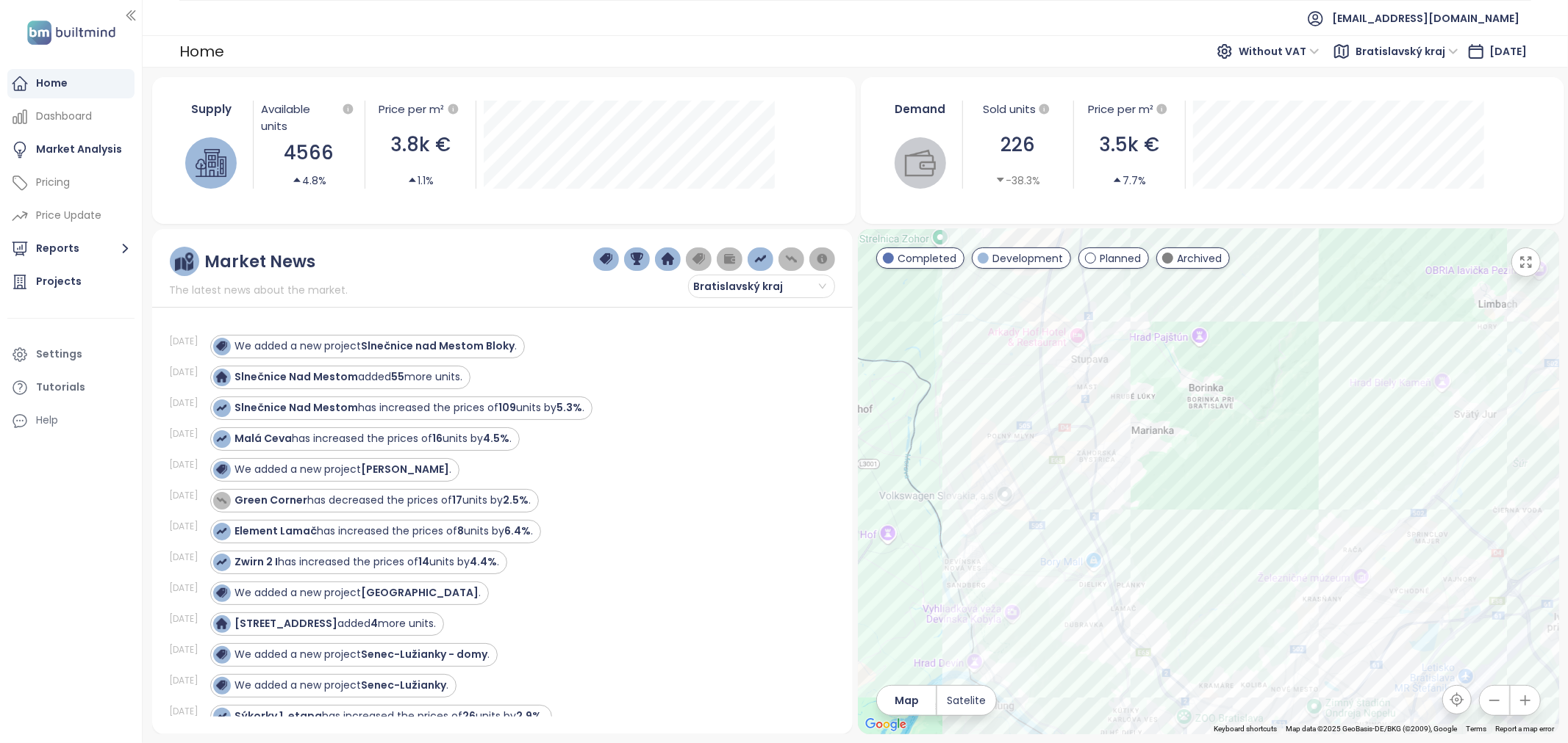
drag, startPoint x: 488, startPoint y: 562, endPoint x: 1127, endPoint y: 554, distance: 639.1
click at [488, 562] on strong "4.4%" at bounding box center [484, 562] width 28 height 15
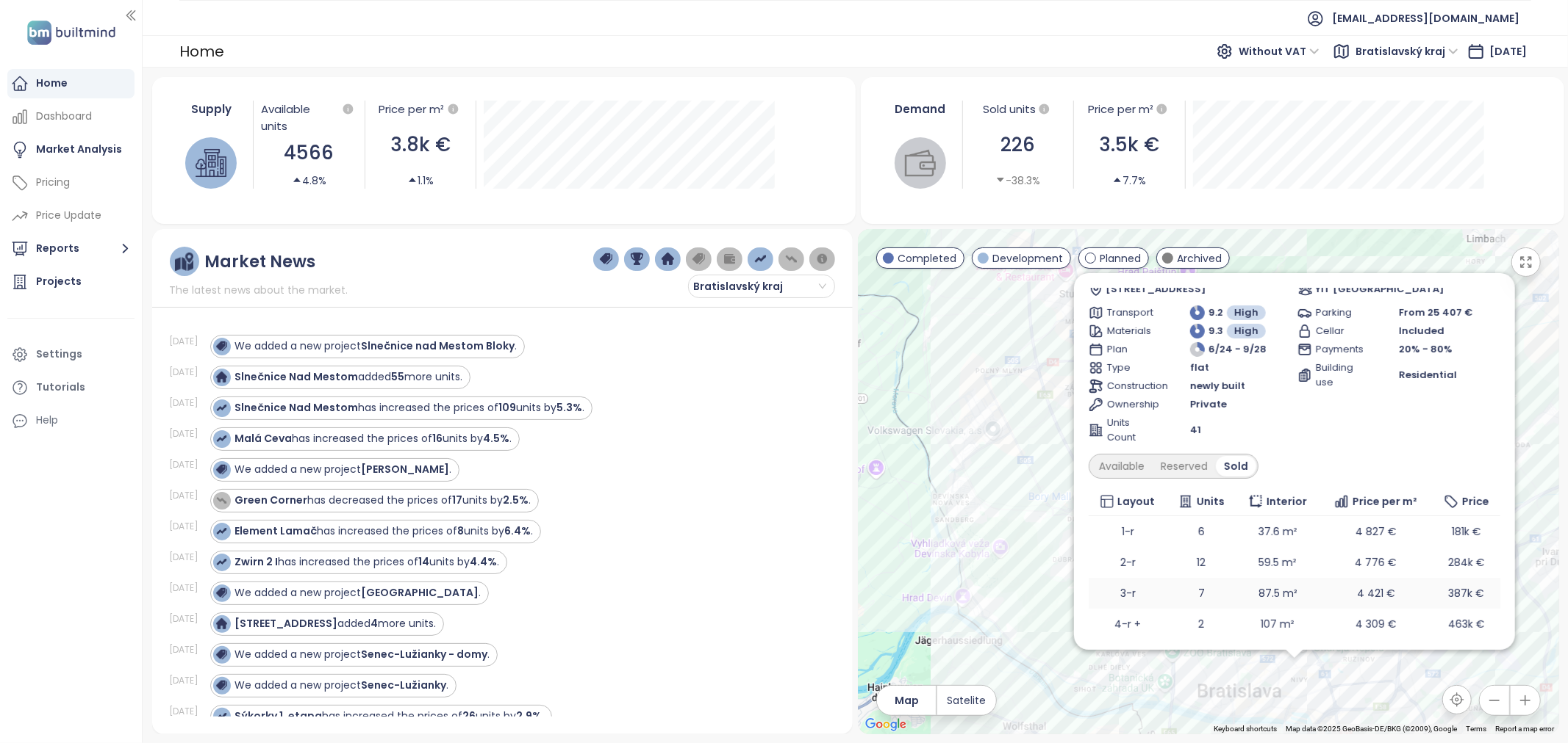
scroll to position [101, 0]
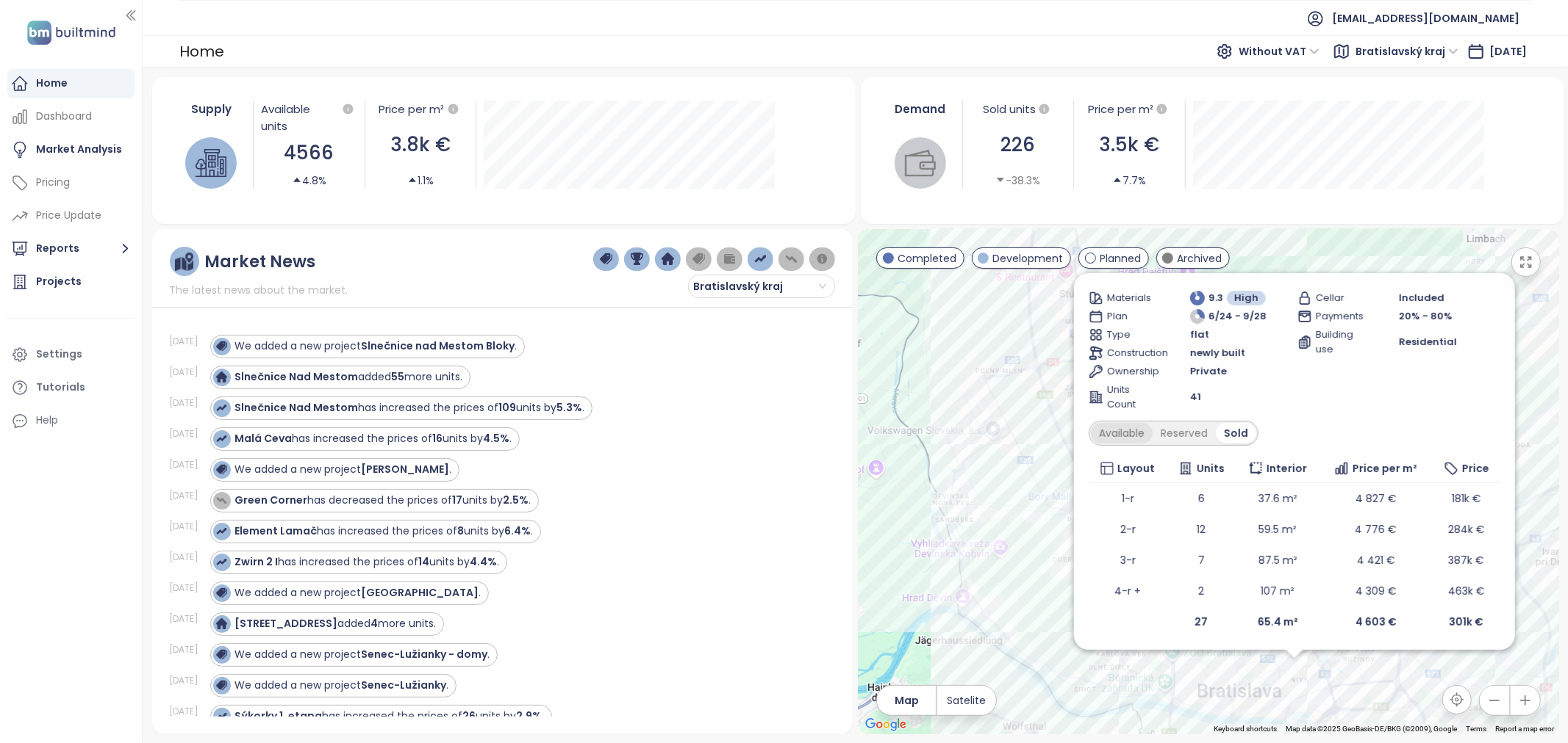
click at [1137, 433] on div "Available" at bounding box center [1122, 433] width 62 height 21
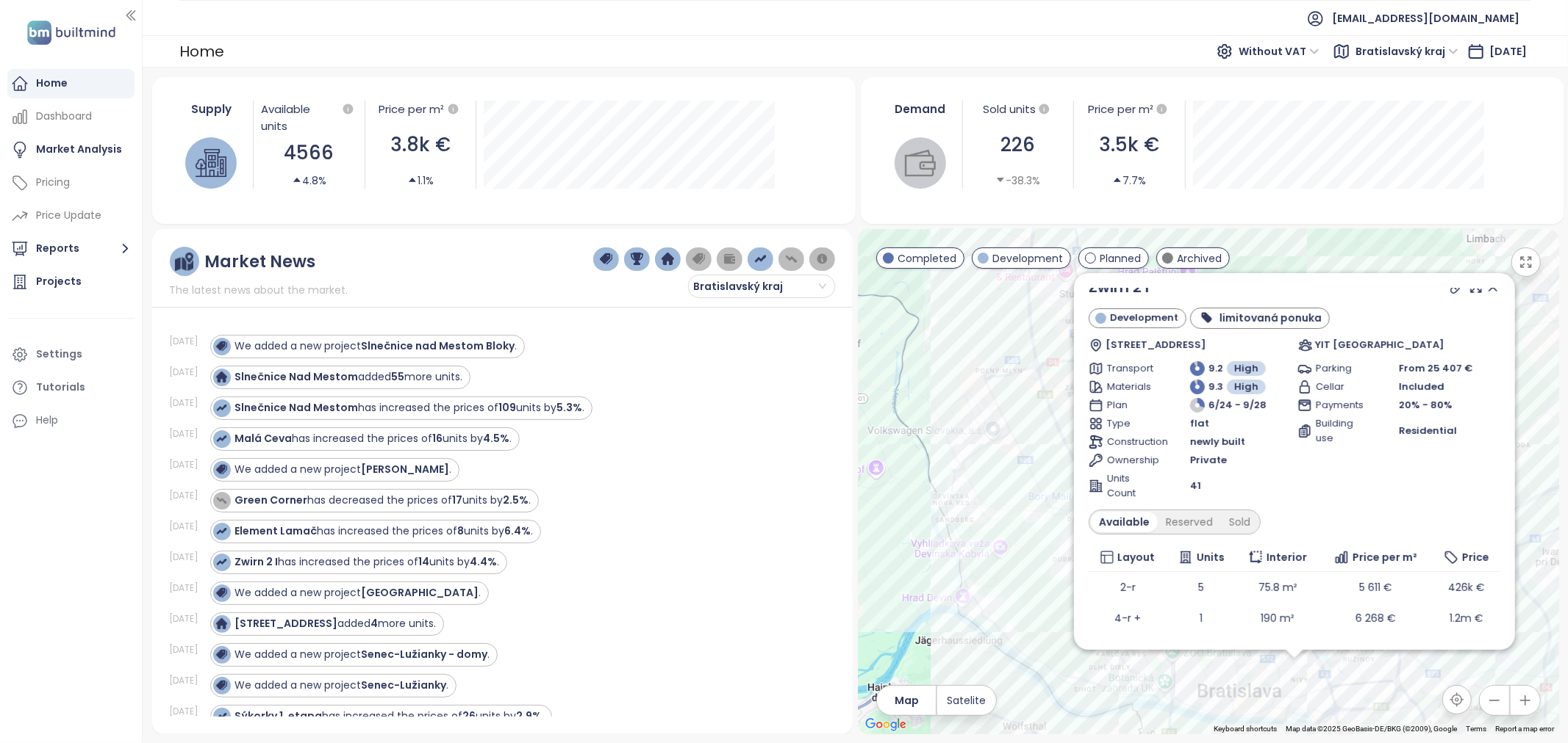
scroll to position [0, 0]
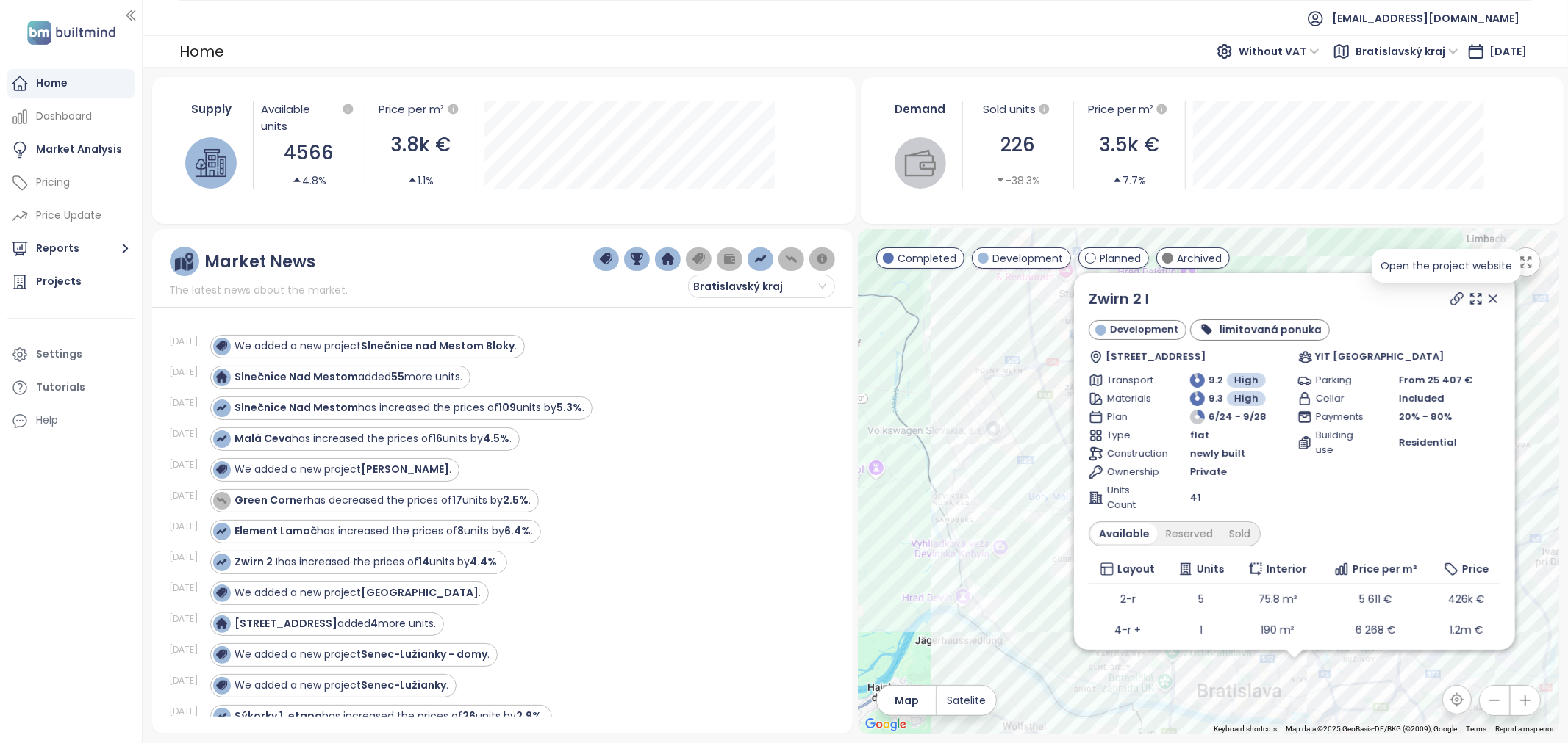
click at [1449, 300] on icon at bounding box center [1456, 298] width 15 height 15
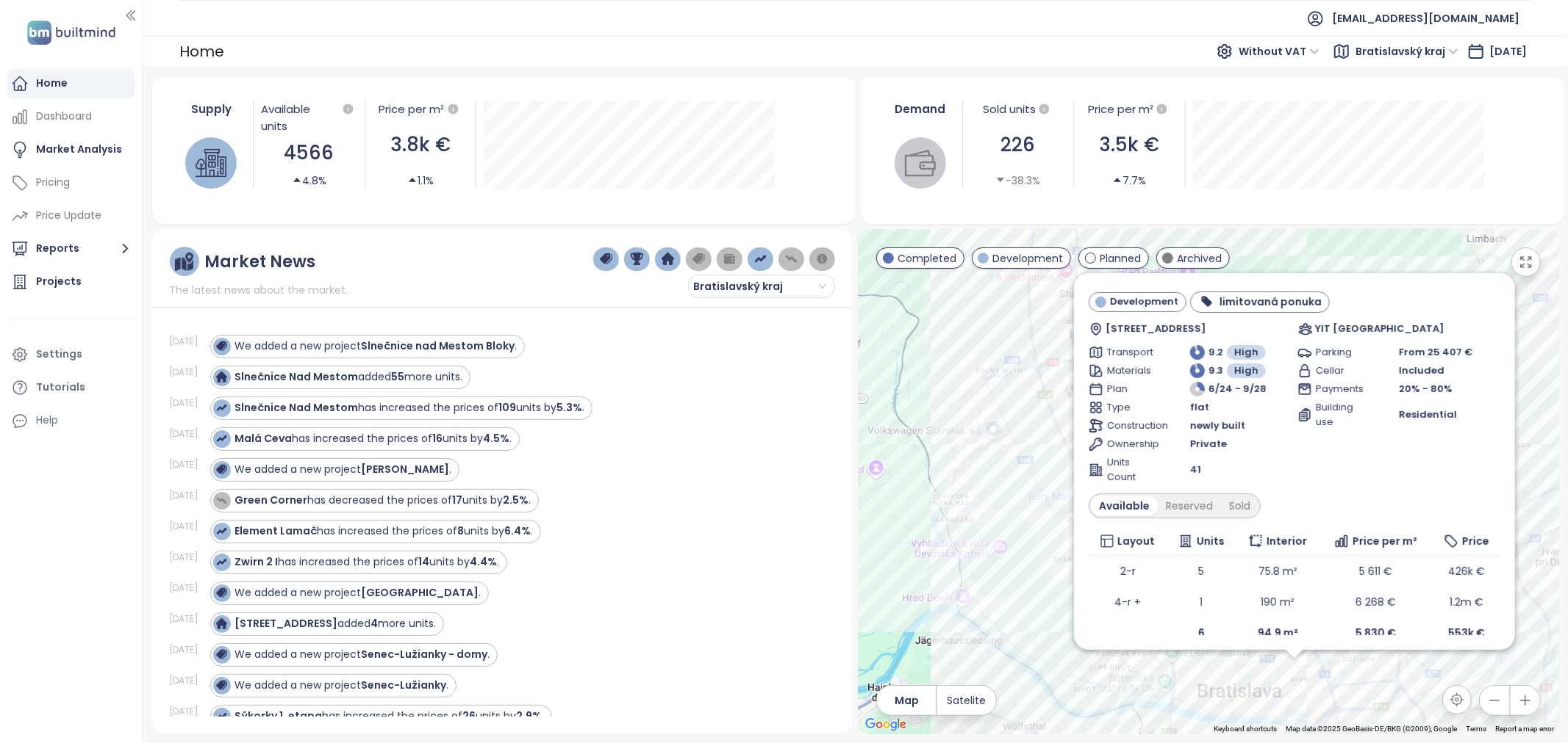
scroll to position [39, 0]
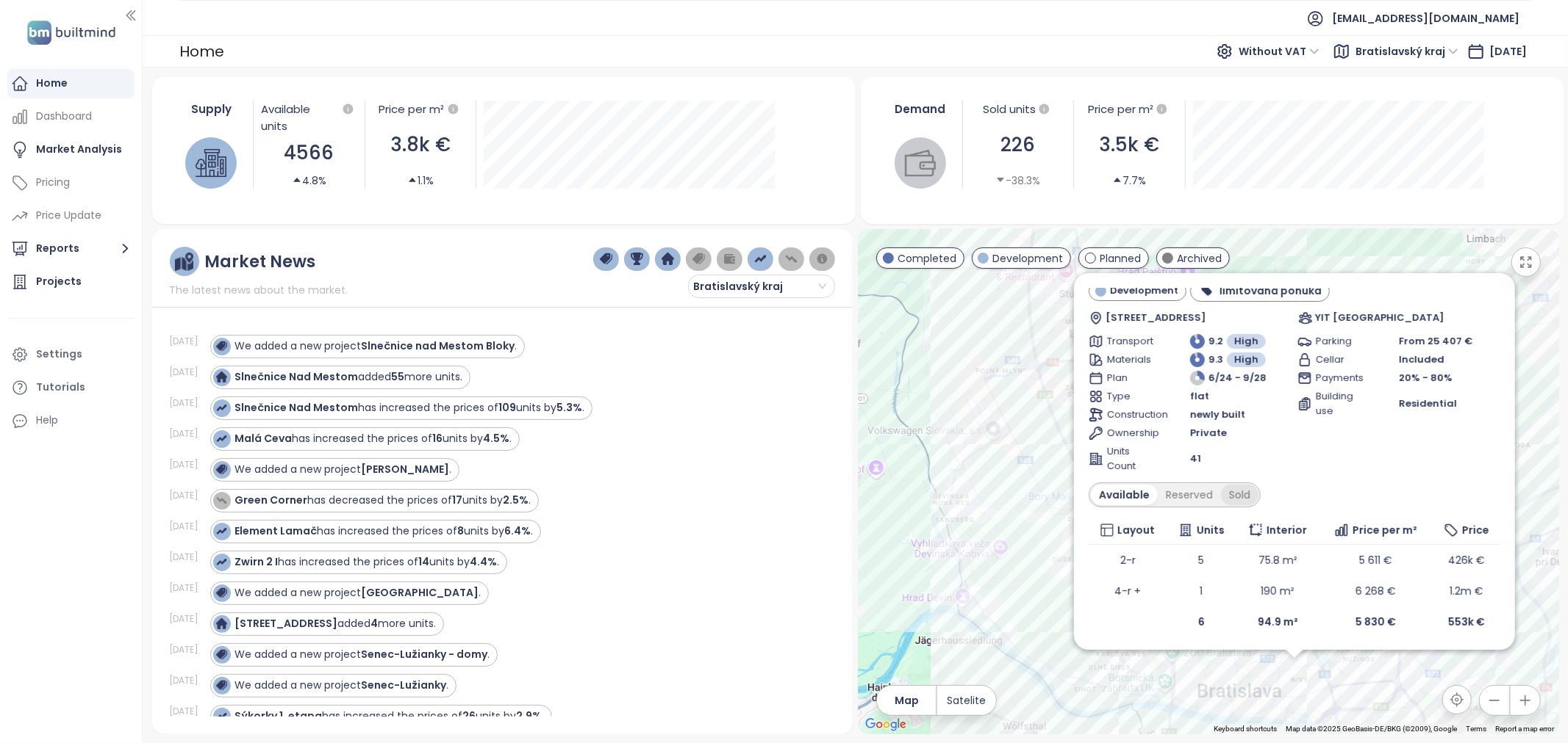
click at [1236, 492] on div "Sold" at bounding box center [1240, 495] width 38 height 21
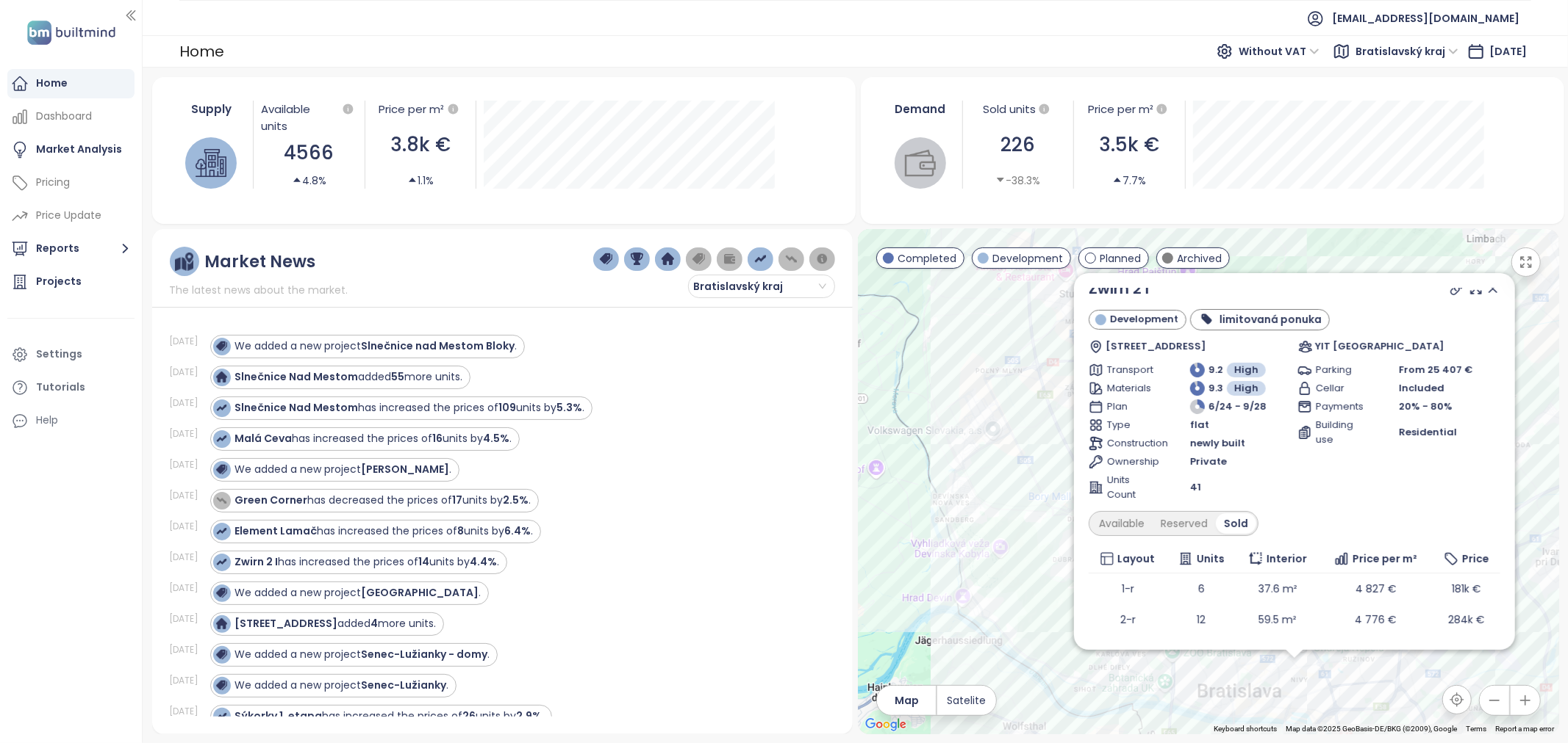
scroll to position [0, 0]
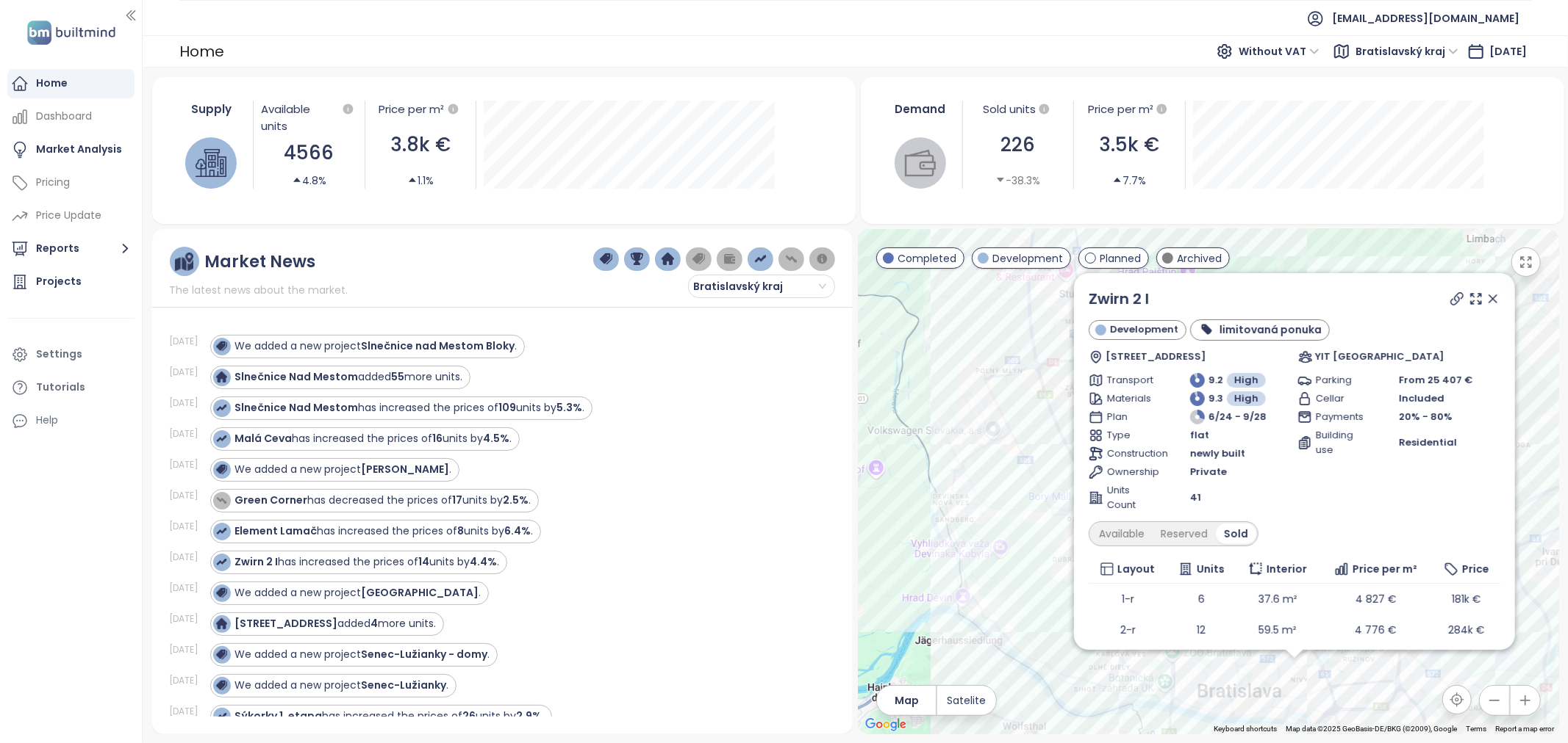
click at [1485, 298] on icon at bounding box center [1492, 298] width 15 height 15
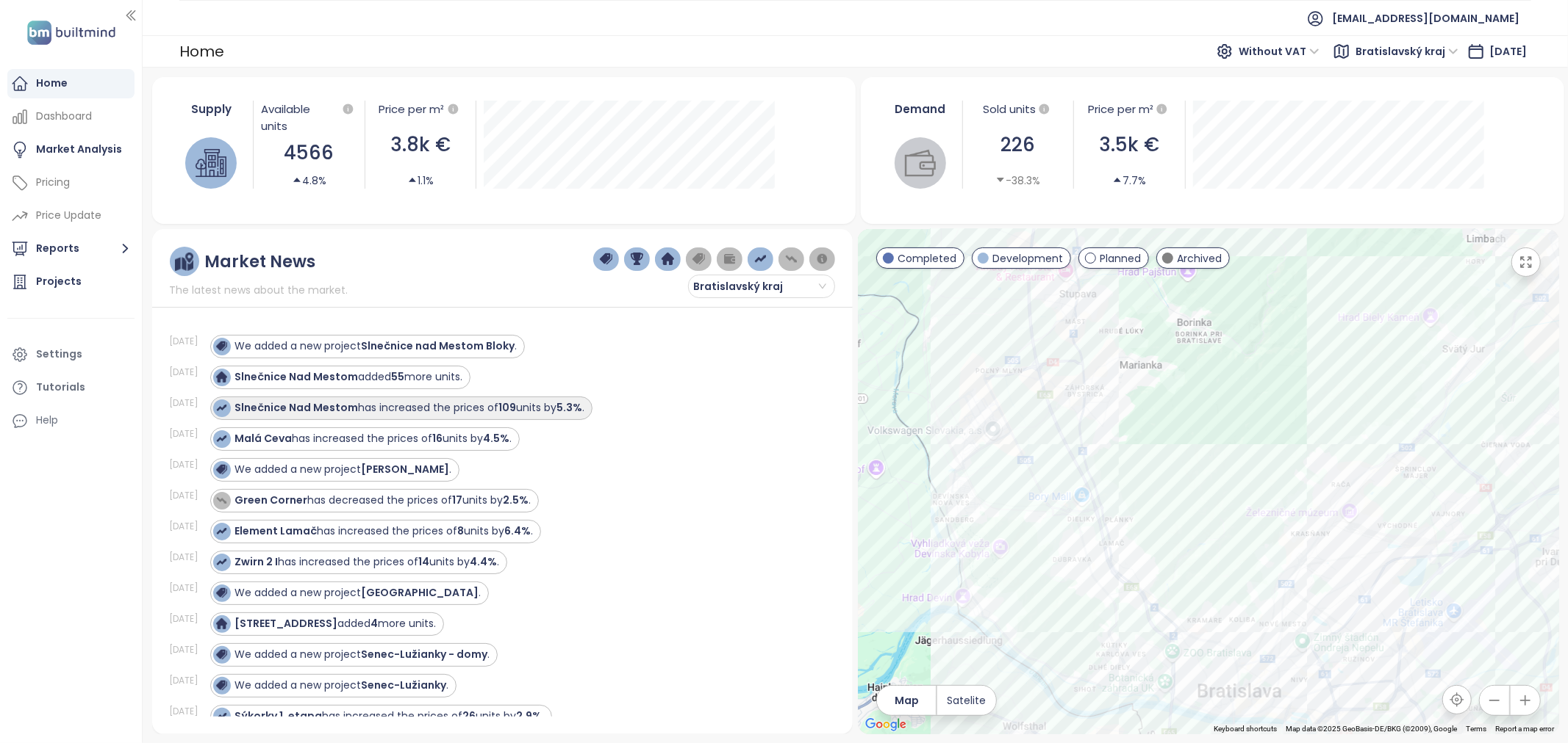
click at [480, 409] on div "Slnečnice Nad Mestom has increased the prices of 109 units by 5.3% ." at bounding box center [410, 408] width 350 height 15
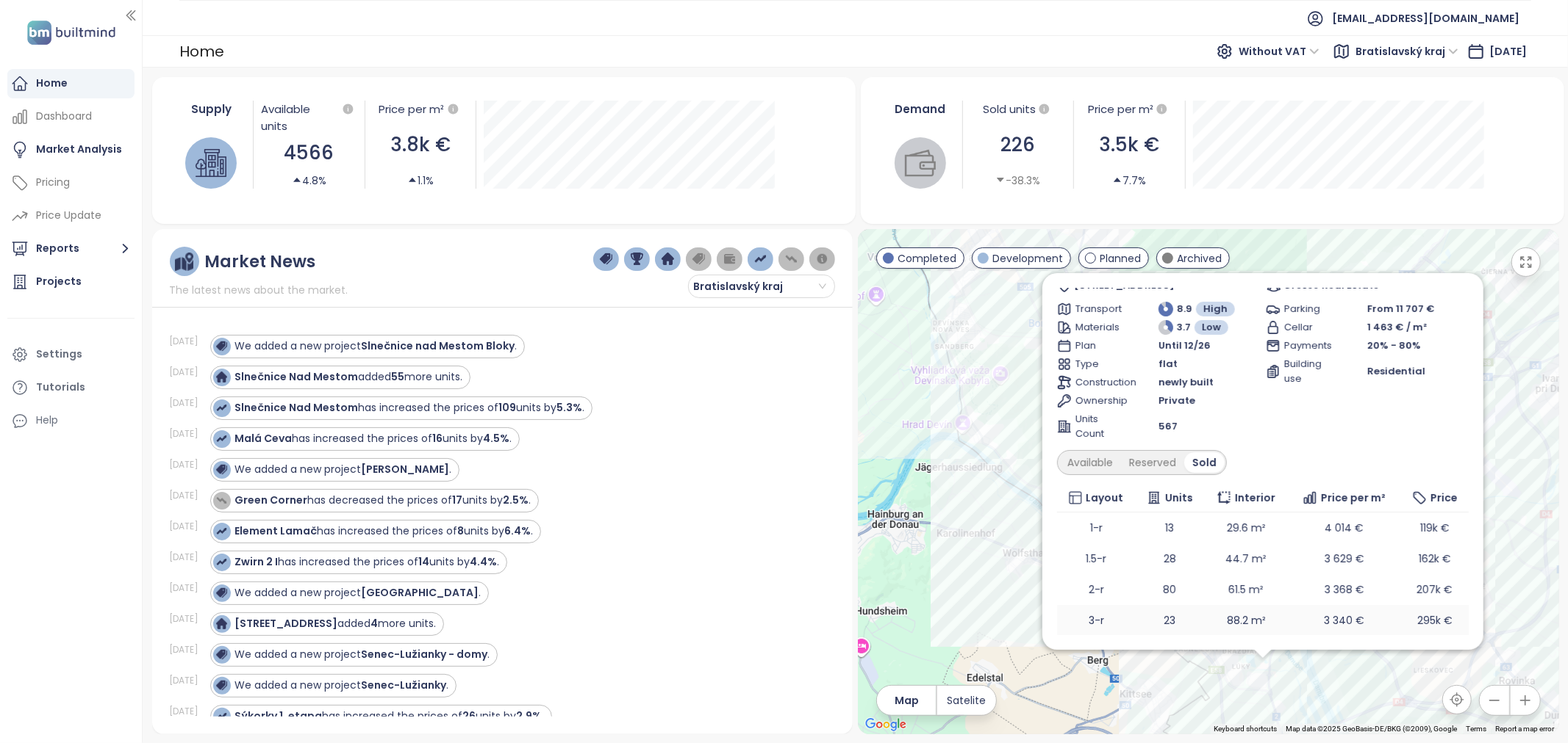
scroll to position [132, 0]
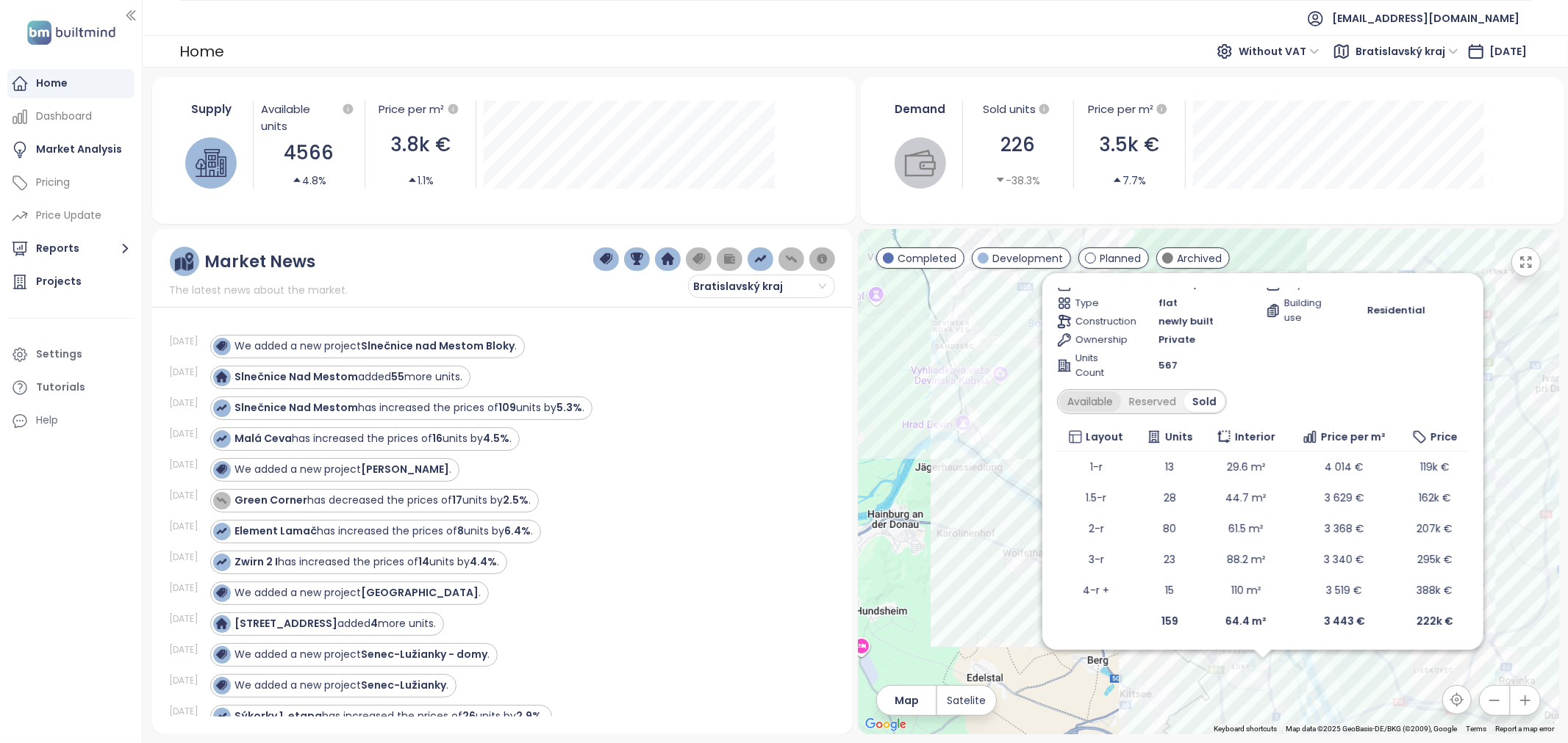
click at [1092, 395] on div "Available" at bounding box center [1089, 402] width 62 height 21
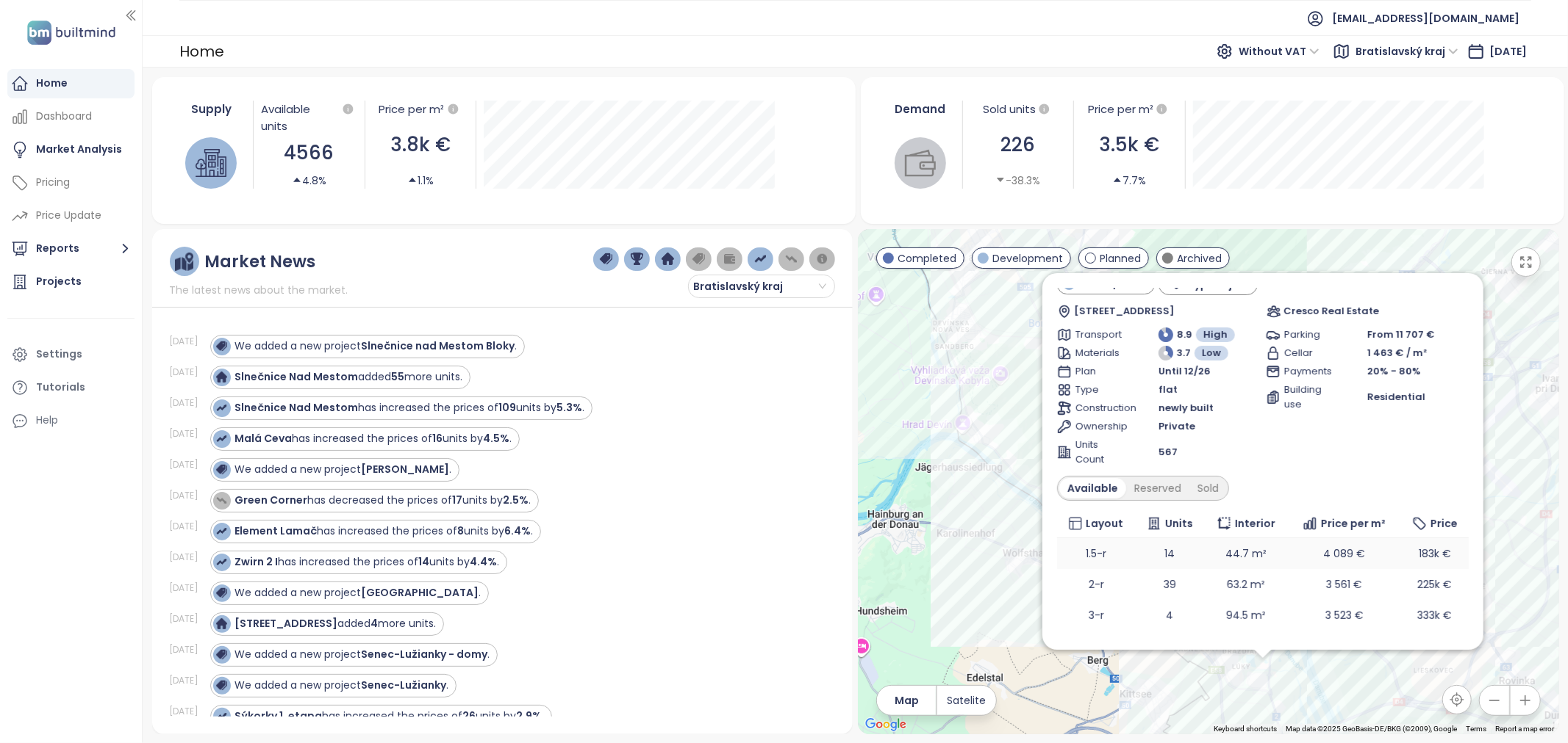
scroll to position [19, 0]
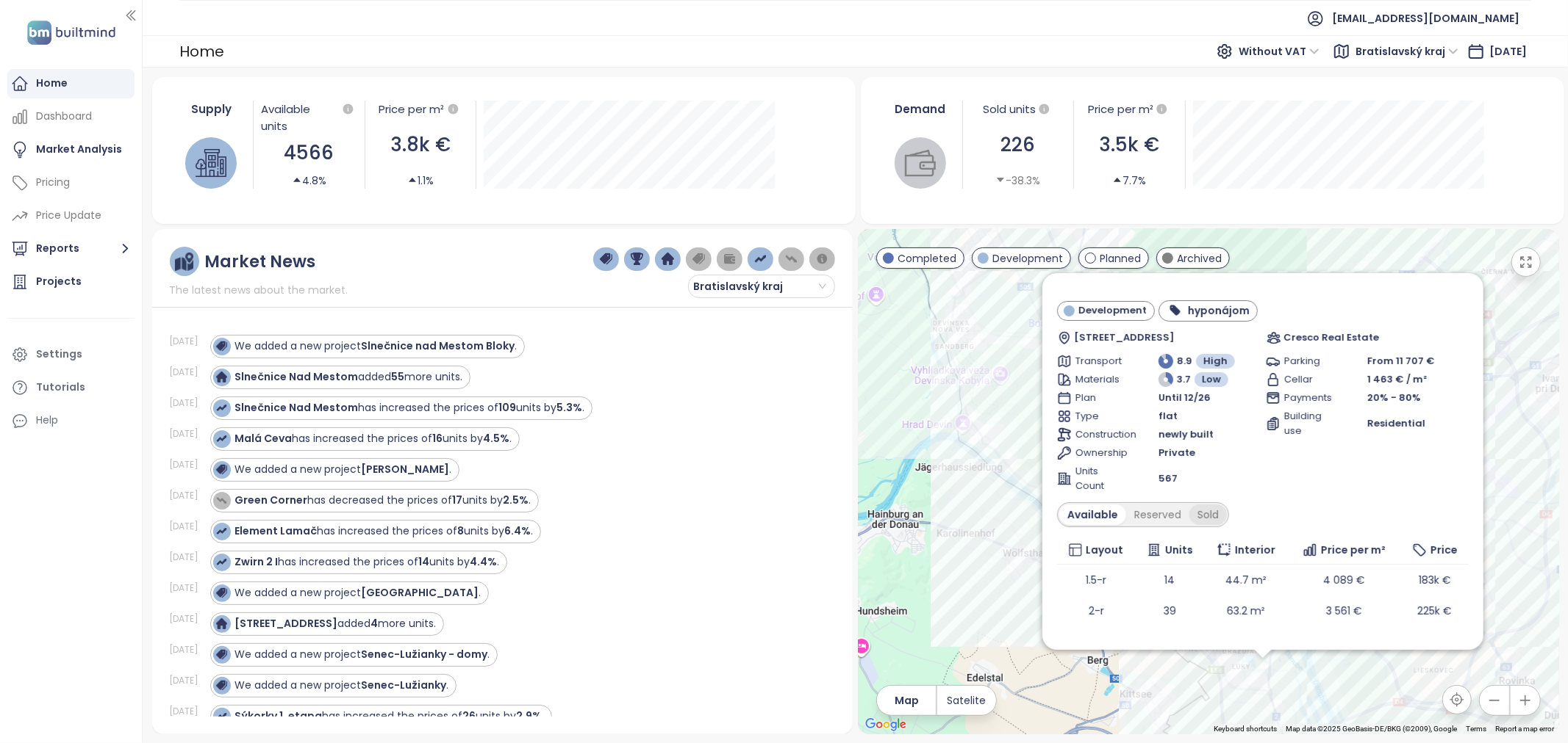
click at [1216, 514] on div "Sold" at bounding box center [1207, 515] width 38 height 21
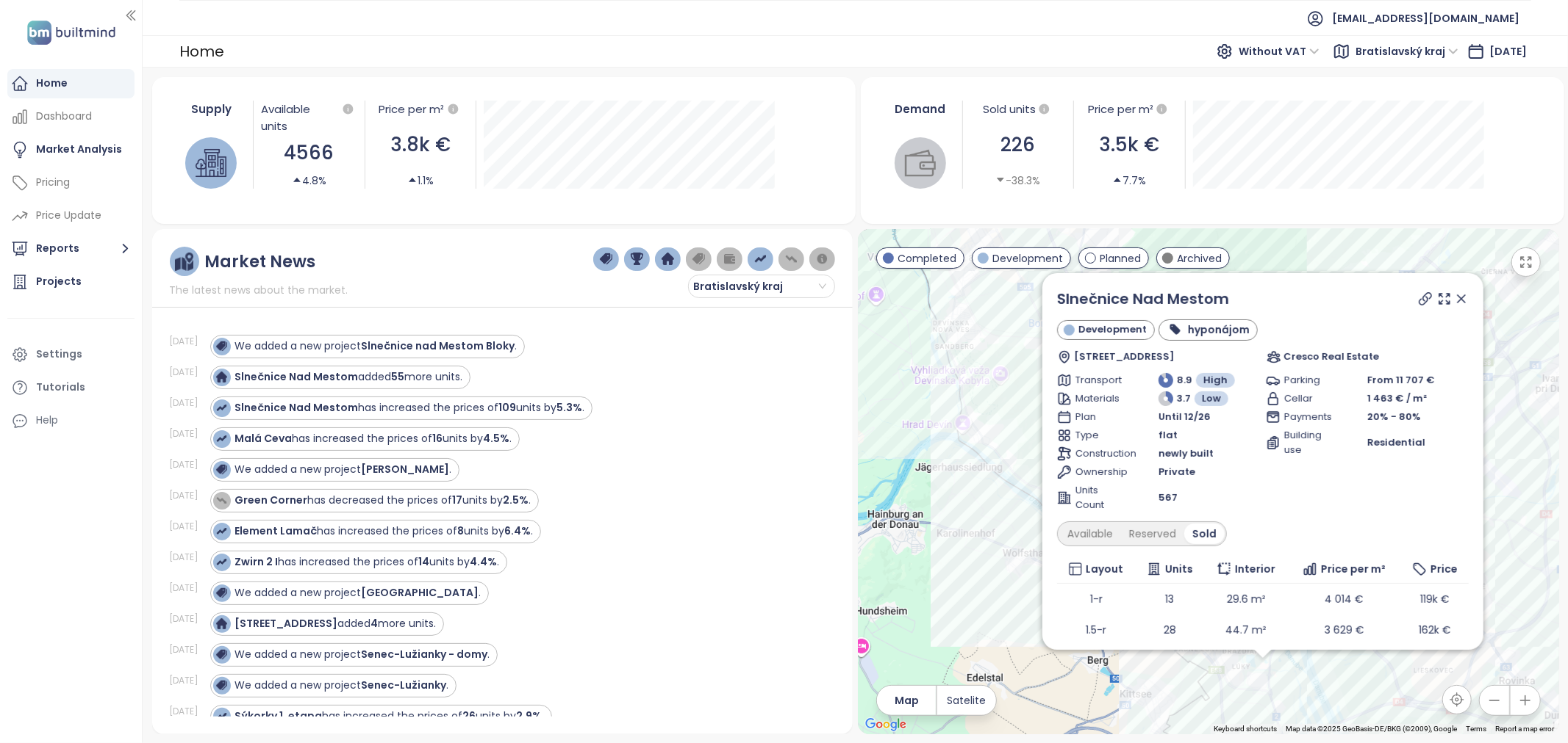
click at [1419, 299] on icon at bounding box center [1425, 298] width 11 height 11
